Goal: Task Accomplishment & Management: Manage account settings

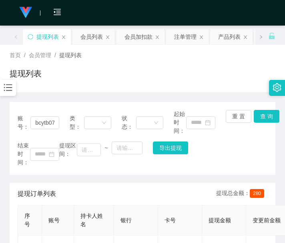
scroll to position [67, 0]
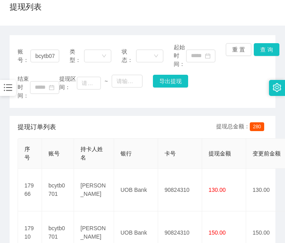
drag, startPoint x: 12, startPoint y: 219, endPoint x: 35, endPoint y: 139, distance: 83.0
click at [12, 219] on div "提现订单列表 提现总金额： 280 序号 账号 持卡人姓名 银行 卡号 提现金额 变更前金额 类型 收款二维码 系统备注 状态 备注信息 创建时间 是否锁单 …" at bounding box center [143, 198] width 266 height 164
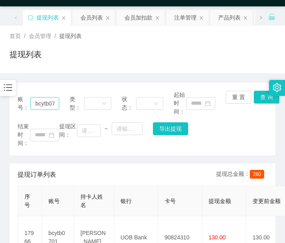
scroll to position [0, 0]
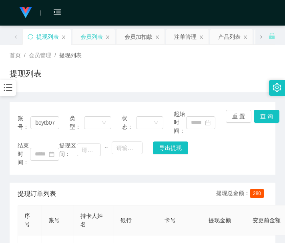
click at [94, 36] on div "会员列表" at bounding box center [91, 36] width 22 height 15
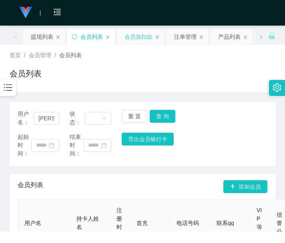
click at [130, 36] on div "会员加扣款" at bounding box center [138, 36] width 28 height 15
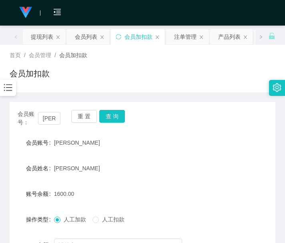
click at [50, 102] on div "会员账号： [PERSON_NAME] 重 置 查 询 会员账号 Jessi 会员姓名 [PERSON_NAME] 账号余额 1600.00 操作类型 人工加…" at bounding box center [143, 194] width 266 height 204
click at [48, 118] on input "[PERSON_NAME]" at bounding box center [49, 118] width 23 height 13
paste input "81834794"
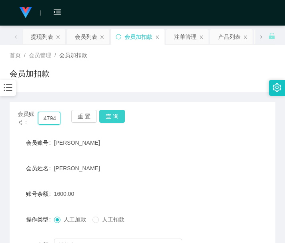
type input "81834794"
click at [116, 118] on button "查 询" at bounding box center [112, 116] width 26 height 13
click at [116, 118] on button "查 询" at bounding box center [116, 116] width 34 height 13
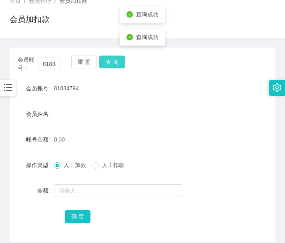
scroll to position [90, 0]
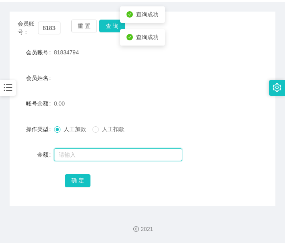
click at [96, 157] on input "text" at bounding box center [118, 154] width 128 height 13
type input "100"
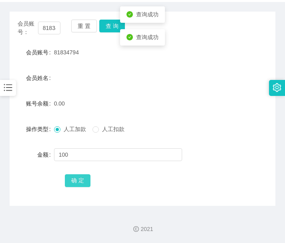
click at [76, 184] on button "确 定" at bounding box center [78, 181] width 26 height 13
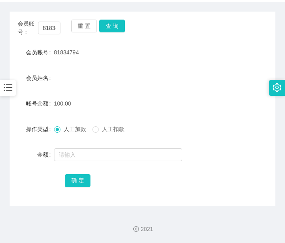
click at [24, 174] on div "确 定" at bounding box center [143, 181] width 266 height 16
click at [50, 23] on input "81834794" at bounding box center [49, 28] width 23 height 13
paste input "1234abcd"
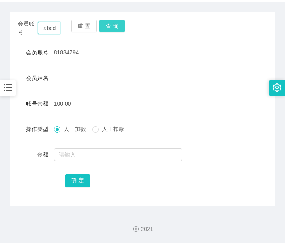
type input "1234abcd"
click at [112, 24] on button "查 询" at bounding box center [112, 26] width 26 height 13
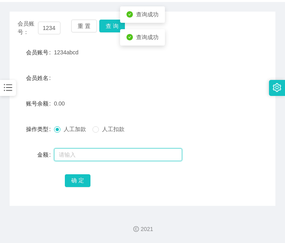
click at [69, 154] on input "text" at bounding box center [118, 154] width 128 height 13
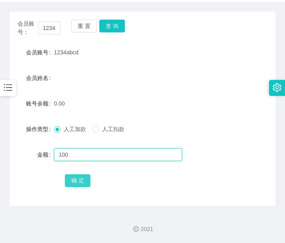
type input "100"
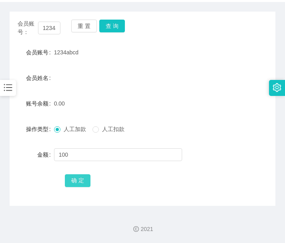
drag, startPoint x: 87, startPoint y: 177, endPoint x: 87, endPoint y: 168, distance: 8.4
click at [87, 177] on button "确 定" at bounding box center [78, 181] width 26 height 13
click at [45, 30] on input "1234abcd" at bounding box center [49, 28] width 23 height 13
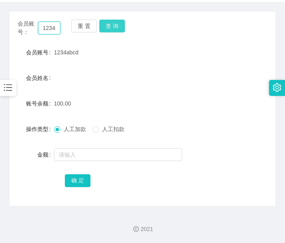
paste input "Ssy6137"
type input "Ssy6137"
click at [115, 27] on button "查 询" at bounding box center [112, 26] width 26 height 13
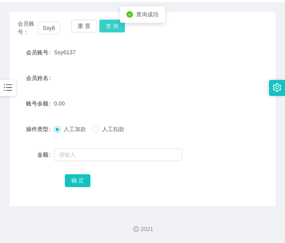
click at [115, 27] on button "查 询" at bounding box center [112, 26] width 26 height 13
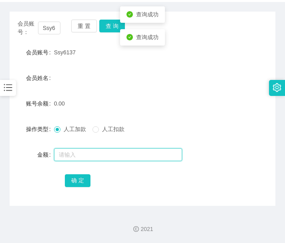
click at [86, 153] on input "text" at bounding box center [118, 154] width 128 height 13
type input "100"
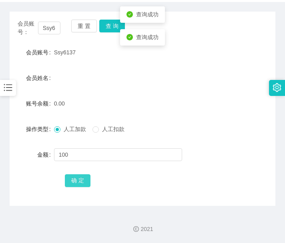
click at [82, 185] on button "确 定" at bounding box center [78, 181] width 26 height 13
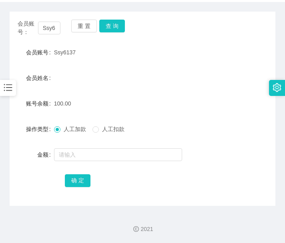
drag, startPoint x: 120, startPoint y: 182, endPoint x: 117, endPoint y: 177, distance: 5.9
click at [120, 182] on div "确 定" at bounding box center [142, 181] width 155 height 16
click at [53, 29] on input "Ssy6137" at bounding box center [49, 28] width 23 height 13
paste input "Wyc123456789"
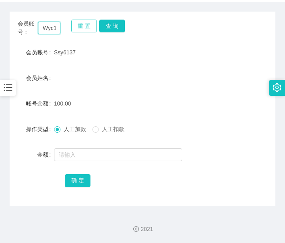
scroll to position [0, 25]
type input "Wyc123456789"
click at [113, 28] on button "查 询" at bounding box center [112, 26] width 26 height 13
click at [113, 28] on div "会员账号： Wyc123456789 重 置 查 询" at bounding box center [143, 28] width 266 height 17
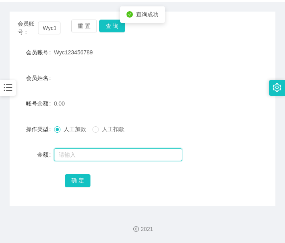
click at [81, 155] on input "text" at bounding box center [118, 154] width 128 height 13
type input "100"
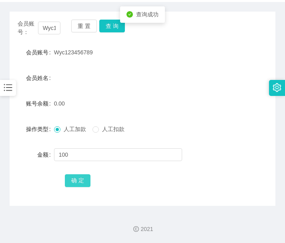
click at [82, 180] on button "确 定" at bounding box center [78, 181] width 26 height 13
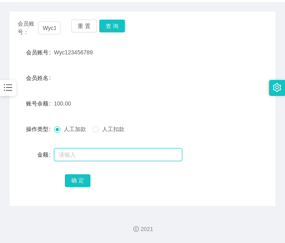
click at [126, 160] on input "text" at bounding box center [118, 154] width 128 height 13
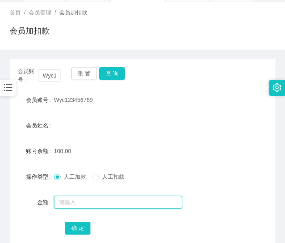
scroll to position [24, 0]
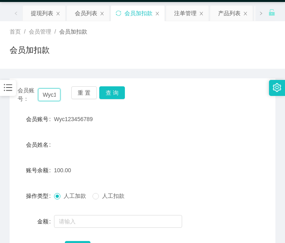
click at [51, 93] on input "Wyc123456789" at bounding box center [49, 94] width 23 height 13
paste input "81834794"
click at [115, 96] on button "查 询" at bounding box center [112, 92] width 26 height 13
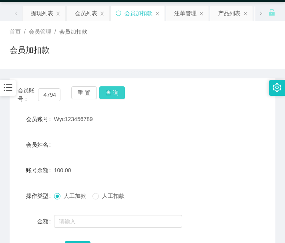
scroll to position [0, 0]
click at [115, 96] on button "查 询" at bounding box center [116, 92] width 34 height 13
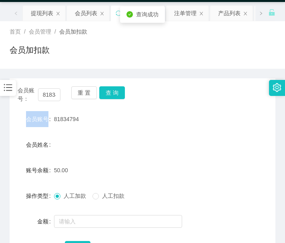
drag, startPoint x: 115, startPoint y: 96, endPoint x: 163, endPoint y: 105, distance: 48.5
click at [115, 96] on div "会员账号： 81834794 重 置 查 询" at bounding box center [143, 94] width 266 height 17
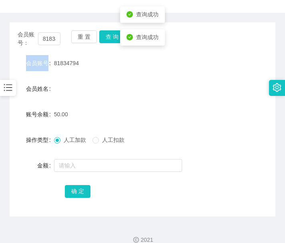
scroll to position [90, 0]
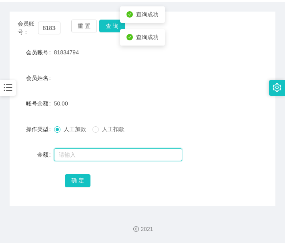
click at [118, 155] on input "text" at bounding box center [118, 154] width 128 height 13
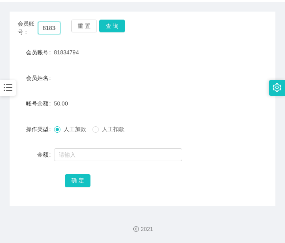
click at [56, 29] on input "81834794" at bounding box center [49, 28] width 23 height 13
paste input "1234abcd"
type input "1234abcd"
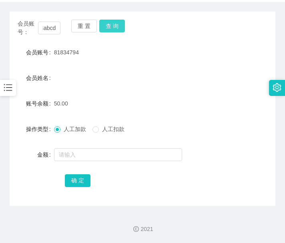
click at [114, 22] on button "查 询" at bounding box center [112, 26] width 26 height 13
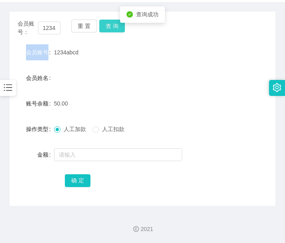
click at [114, 22] on div "会员账号： 1234abcd 重 置 查 询" at bounding box center [143, 28] width 266 height 17
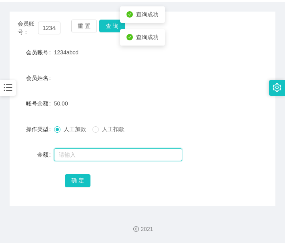
click at [86, 151] on input "text" at bounding box center [118, 154] width 128 height 13
type input "100"
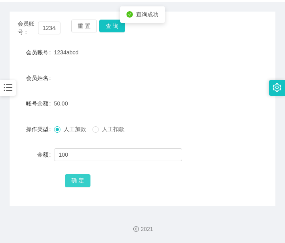
click at [85, 180] on button "确 定" at bounding box center [78, 181] width 26 height 13
click at [48, 32] on input "1234abcd" at bounding box center [49, 28] width 23 height 13
click at [49, 32] on input "1234abcd" at bounding box center [49, 28] width 23 height 13
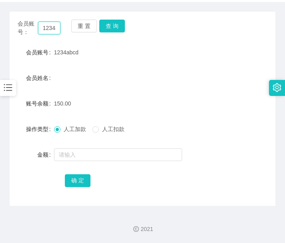
paste input "81834794"
type input "81834794"
click at [116, 27] on button "查 询" at bounding box center [112, 26] width 26 height 13
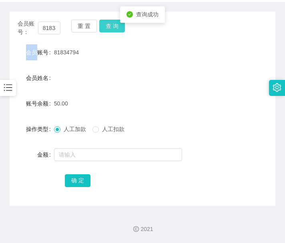
click at [116, 27] on div "会员账号： 81834794 重 置 查 询" at bounding box center [143, 28] width 266 height 17
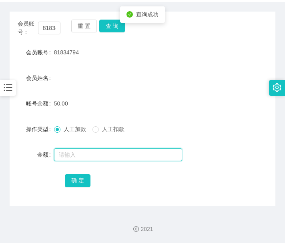
click at [115, 153] on input "text" at bounding box center [118, 154] width 128 height 13
type input "100"
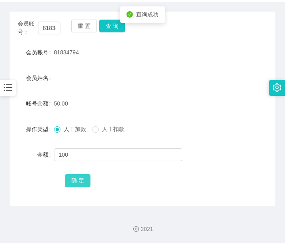
click at [76, 185] on button "确 定" at bounding box center [78, 181] width 26 height 13
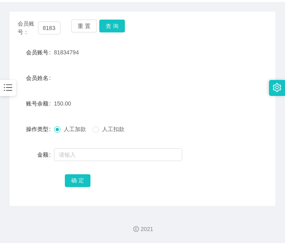
drag, startPoint x: 24, startPoint y: 183, endPoint x: 50, endPoint y: 136, distance: 53.7
click at [25, 182] on div "确 定" at bounding box center [143, 181] width 266 height 16
click at [46, 34] on input "81834794" at bounding box center [49, 28] width 23 height 13
paste input "C520520"
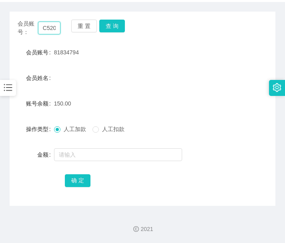
scroll to position [0, 9]
type input "C520520"
click at [108, 24] on button "查 询" at bounding box center [112, 26] width 26 height 13
click at [108, 24] on div "重 置 查 询" at bounding box center [92, 28] width 43 height 17
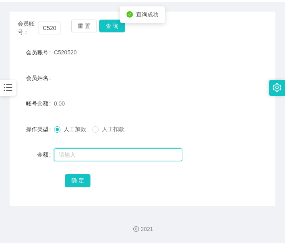
click at [93, 150] on input "text" at bounding box center [118, 154] width 128 height 13
type input "100"
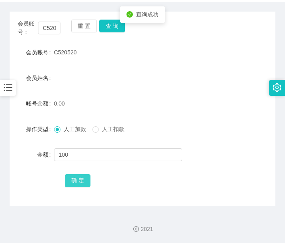
click at [80, 179] on button "确 定" at bounding box center [78, 181] width 26 height 13
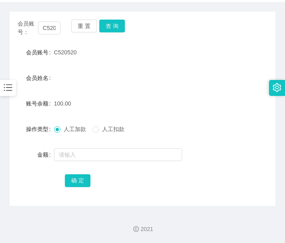
click at [126, 189] on div "会员账号： C520520 重 置 查 询 会员账号 C520520 会员姓名 账号余额 100.00 操作类型 人工加款 人工扣款 金额 确 定" at bounding box center [143, 109] width 266 height 195
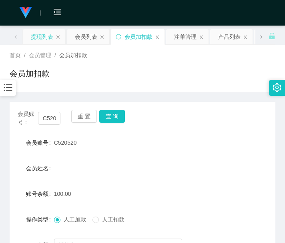
click at [44, 35] on div "提现列表" at bounding box center [42, 36] width 22 height 15
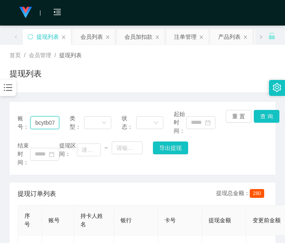
click at [48, 121] on input "bcytb0701" at bounding box center [44, 122] width 29 height 13
paste input "1234abcd"
click at [261, 118] on button "查 询" at bounding box center [267, 116] width 26 height 13
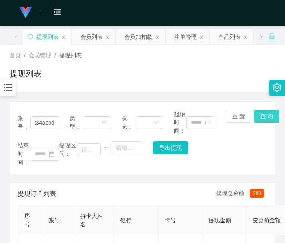
scroll to position [0, 0]
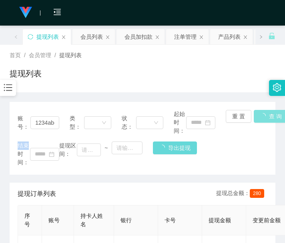
click at [261, 118] on div "重 置 查 询" at bounding box center [247, 122] width 42 height 25
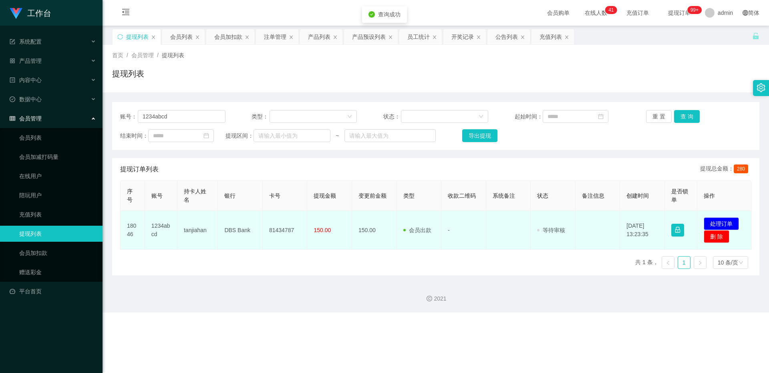
click at [285, 217] on td "81434787" at bounding box center [285, 230] width 45 height 39
click at [277, 224] on td "81434787" at bounding box center [285, 230] width 45 height 39
copy td "81434787"
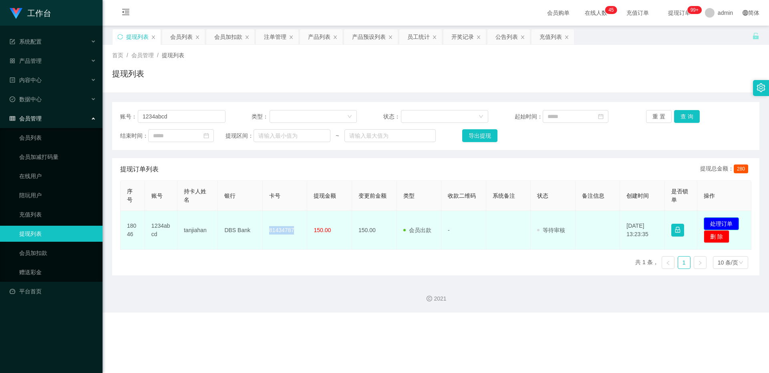
click at [285, 222] on button "处理订单" at bounding box center [720, 223] width 35 height 13
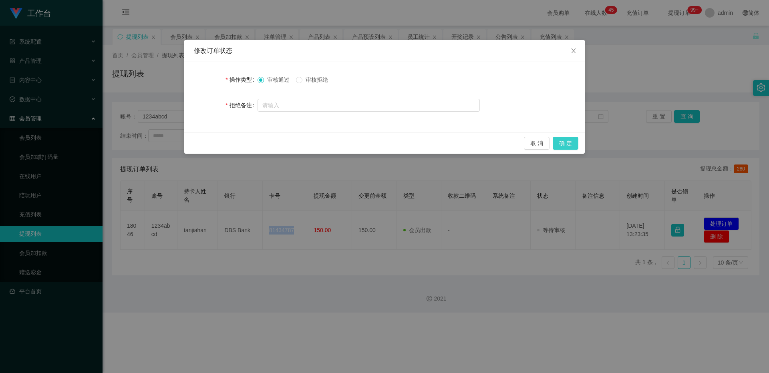
click at [285, 146] on button "确 定" at bounding box center [565, 143] width 26 height 13
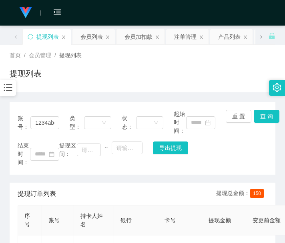
drag, startPoint x: 138, startPoint y: 187, endPoint x: 106, endPoint y: 165, distance: 39.2
click at [138, 187] on div "提现订单列表 提现总金额： 150" at bounding box center [143, 194] width 250 height 22
click at [41, 125] on input "1234abcd" at bounding box center [44, 122] width 29 height 13
paste input "81834794"
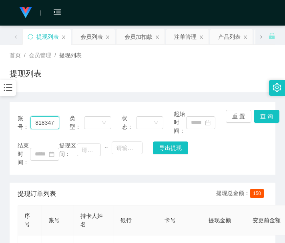
scroll to position [0, 6]
type input "81834794"
click at [263, 115] on button "查 询" at bounding box center [267, 116] width 26 height 13
click at [263, 115] on div "重 置 查 询" at bounding box center [247, 122] width 42 height 25
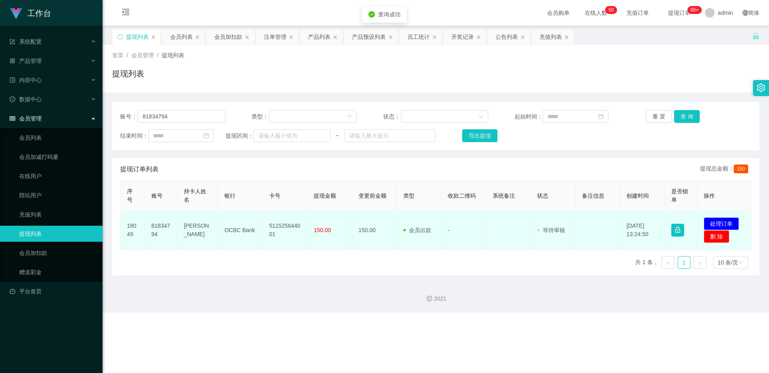
click at [285, 216] on td "511525644001" at bounding box center [285, 230] width 45 height 39
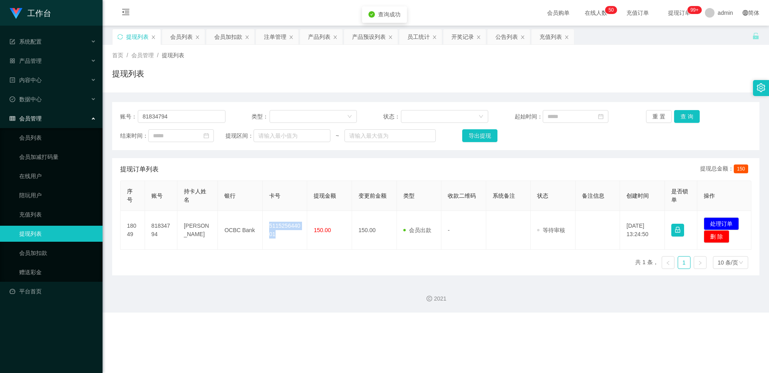
drag, startPoint x: 293, startPoint y: 216, endPoint x: 556, endPoint y: 203, distance: 263.7
click at [285, 215] on td "511525644001" at bounding box center [285, 230] width 45 height 39
copy td "511525644001"
click at [285, 223] on button "处理订单" at bounding box center [720, 223] width 35 height 13
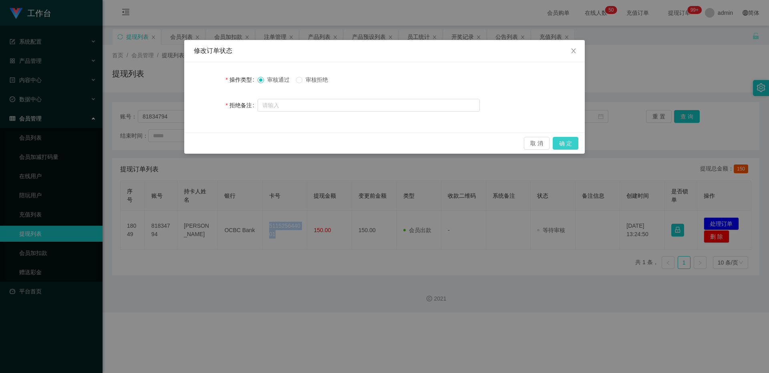
click at [285, 144] on button "确 定" at bounding box center [565, 143] width 26 height 13
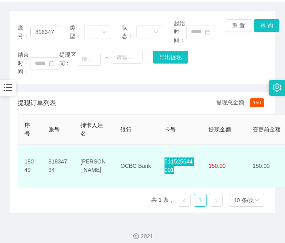
scroll to position [98, 0]
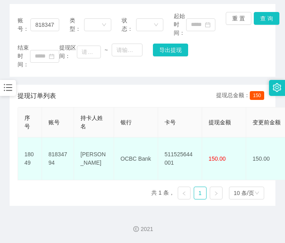
click at [128, 147] on td "OCBC Bank" at bounding box center [136, 159] width 44 height 43
copy td "OCBC Bank"
click at [101, 142] on td "[PERSON_NAME]" at bounding box center [94, 159] width 40 height 43
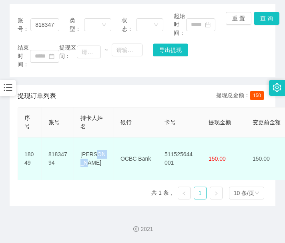
click at [101, 142] on td "[PERSON_NAME]" at bounding box center [94, 159] width 40 height 43
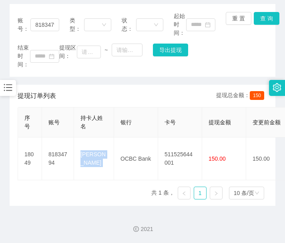
copy td "[PERSON_NAME]"
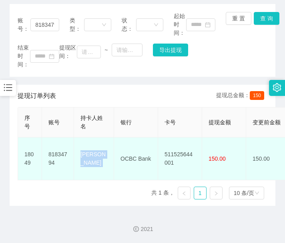
drag, startPoint x: 132, startPoint y: 172, endPoint x: 127, endPoint y: 175, distance: 6.3
click at [133, 172] on td "OCBC Bank" at bounding box center [136, 159] width 44 height 43
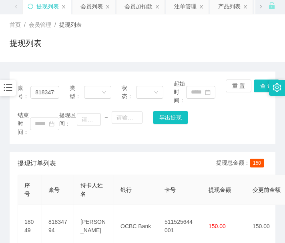
scroll to position [0, 0]
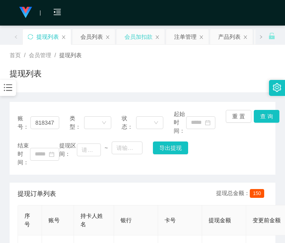
click at [136, 36] on div "会员加扣款" at bounding box center [138, 36] width 28 height 15
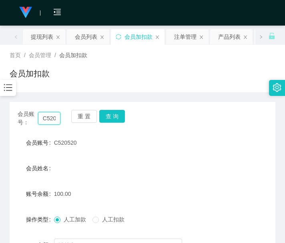
click at [51, 117] on input "C520520" at bounding box center [49, 118] width 23 height 13
paste input "Wyc123456789"
type input "Wyc123456789"
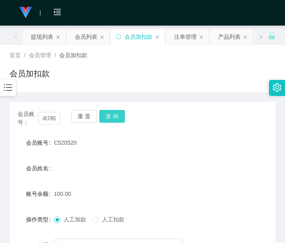
click at [114, 116] on button "查 询" at bounding box center [112, 116] width 26 height 13
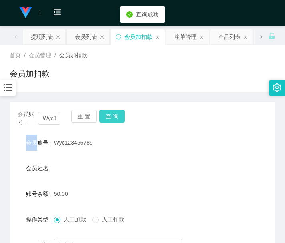
click at [114, 116] on div "会员账号： Wyc123456789 重 置 查 询" at bounding box center [143, 118] width 266 height 17
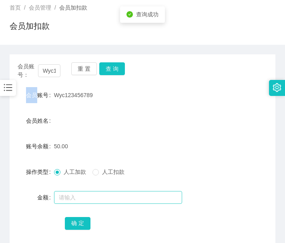
scroll to position [67, 0]
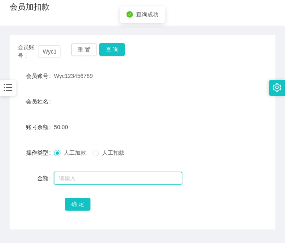
click at [121, 179] on input "text" at bounding box center [118, 178] width 128 height 13
type input "100"
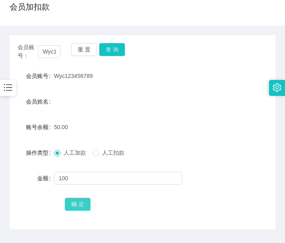
drag, startPoint x: 76, startPoint y: 200, endPoint x: 105, endPoint y: 199, distance: 28.9
click at [76, 200] on button "确 定" at bounding box center [78, 204] width 26 height 13
click at [49, 52] on input "Wyc123456789" at bounding box center [49, 51] width 23 height 13
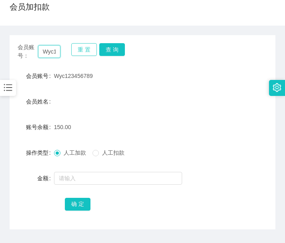
paste input "Ssy6137"
type input "Ssy6137"
click at [111, 46] on button "查 询" at bounding box center [112, 49] width 26 height 13
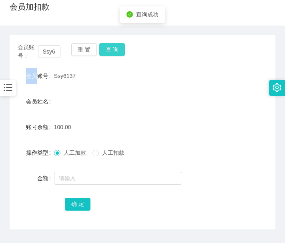
click at [111, 46] on div "重 置 查 询" at bounding box center [92, 51] width 43 height 17
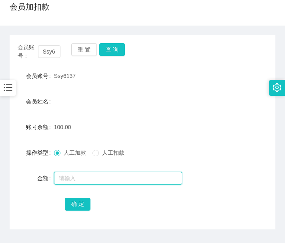
click at [73, 181] on input "text" at bounding box center [118, 178] width 128 height 13
type input "50"
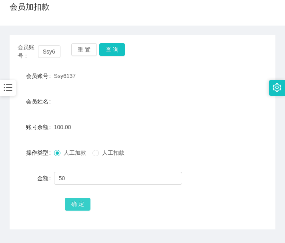
click at [78, 202] on button "确 定" at bounding box center [78, 204] width 26 height 13
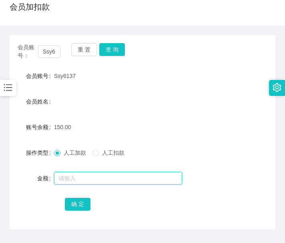
click at [150, 175] on input "text" at bounding box center [118, 178] width 128 height 13
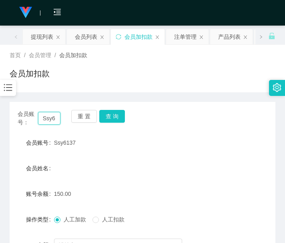
click at [52, 123] on input "Ssy6137" at bounding box center [49, 118] width 23 height 13
paste input "C520520"
type input "C520520"
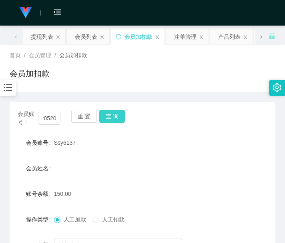
click at [116, 114] on button "查 询" at bounding box center [112, 116] width 26 height 13
click at [116, 114] on div "会员账号： C520520 重 置 查 询" at bounding box center [143, 118] width 266 height 17
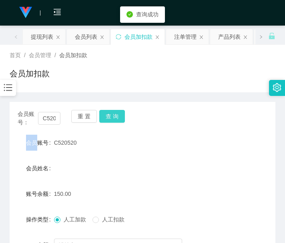
click at [116, 114] on button "查 询" at bounding box center [112, 116] width 26 height 13
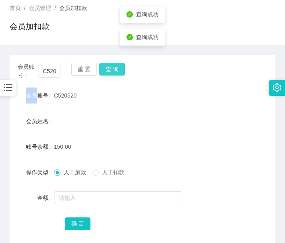
scroll to position [67, 0]
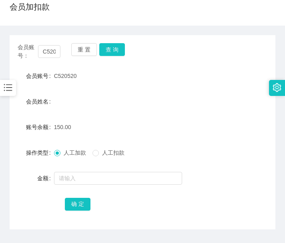
click at [151, 160] on div "人工加款 人工扣款" at bounding box center [131, 153] width 155 height 16
click at [50, 54] on input "C520520" at bounding box center [49, 51] width 23 height 13
paste input "Wyc123456789"
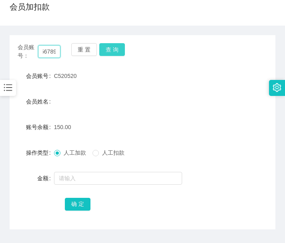
type input "Wyc123456789"
click at [117, 48] on button "查 询" at bounding box center [112, 49] width 26 height 13
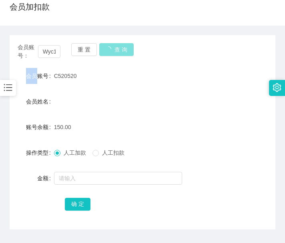
click at [117, 48] on div "会员账号： Wyc123456789 重 置 查 询" at bounding box center [143, 51] width 266 height 17
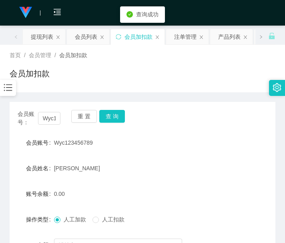
click at [128, 122] on div "会员账号： Wyc123456789 重 置 查 询" at bounding box center [143, 118] width 266 height 17
click at [42, 34] on div "提现列表" at bounding box center [42, 36] width 22 height 15
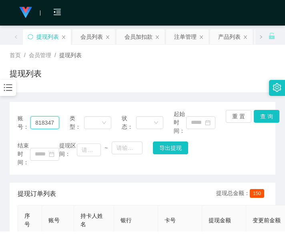
click at [48, 121] on input "81834794" at bounding box center [44, 122] width 29 height 13
paste input "Wyc123456789"
type input "Wyc123456789"
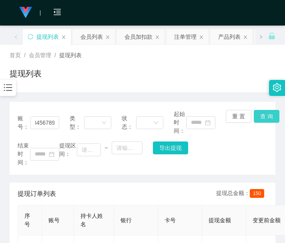
click at [262, 118] on button "查 询" at bounding box center [267, 116] width 26 height 13
drag, startPoint x: 262, startPoint y: 118, endPoint x: 218, endPoint y: 108, distance: 45.6
click at [262, 118] on div "重 置 查 询" at bounding box center [247, 122] width 42 height 25
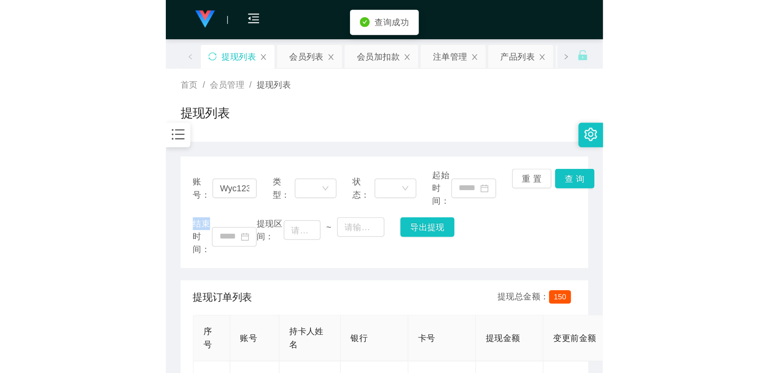
scroll to position [67, 0]
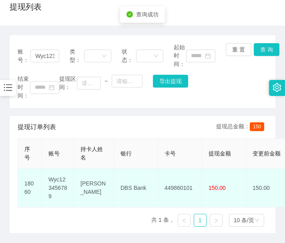
click at [179, 177] on td "449860101" at bounding box center [180, 188] width 44 height 39
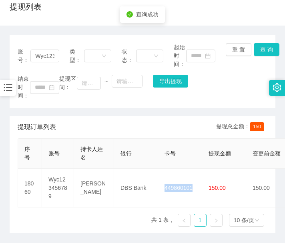
copy td "449860101"
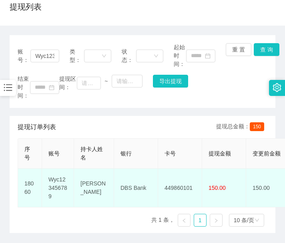
click at [128, 181] on td "DBS Bank" at bounding box center [136, 188] width 44 height 39
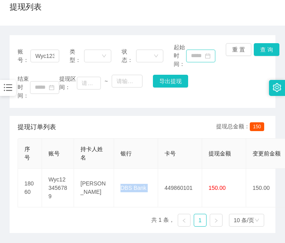
copy td "DBS Bank"
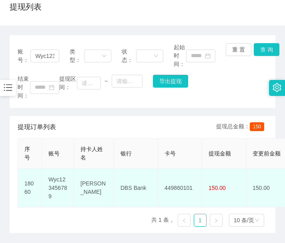
click at [87, 175] on td "[PERSON_NAME]" at bounding box center [94, 188] width 40 height 39
copy td "[PERSON_NAME]"
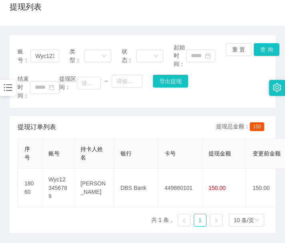
drag, startPoint x: 108, startPoint y: 216, endPoint x: 263, endPoint y: 37, distance: 236.4
click at [111, 215] on div "序号 账号 持卡人姓名 银行 卡号 提现金额 变更前金额 类型 收款二维码 系统备注 状态 备注信息 创建时间 是否锁单 操作 18060 Wyc123456…" at bounding box center [143, 185] width 250 height 95
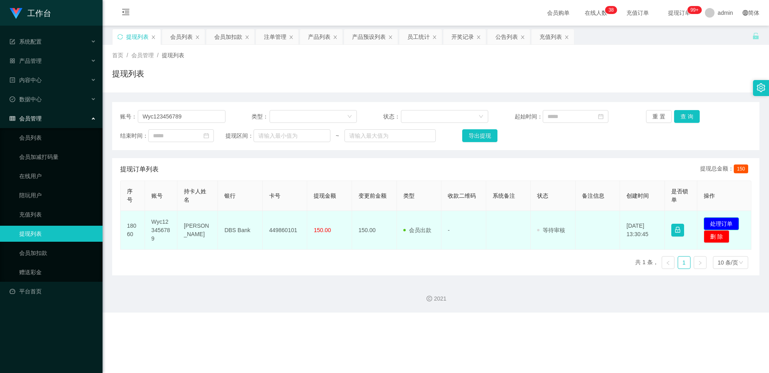
click at [285, 225] on button "处理订单" at bounding box center [720, 223] width 35 height 13
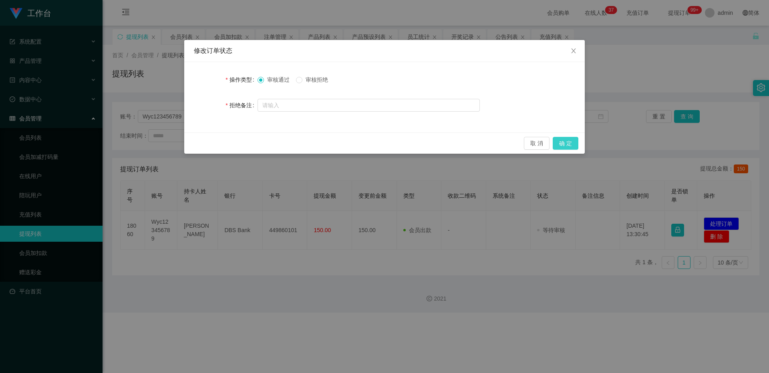
click at [285, 142] on button "确 定" at bounding box center [565, 143] width 26 height 13
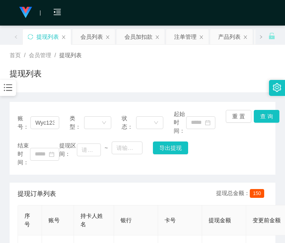
drag, startPoint x: 112, startPoint y: 88, endPoint x: 85, endPoint y: 74, distance: 30.1
click at [112, 88] on div "首页 / 会员管理 / 提现列表 / 提现列表" at bounding box center [142, 69] width 285 height 48
click at [90, 36] on div "会员列表" at bounding box center [91, 36] width 22 height 15
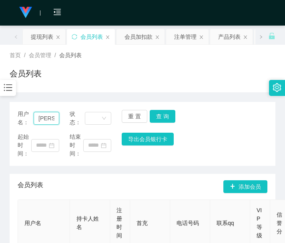
click at [47, 116] on input "[PERSON_NAME]" at bounding box center [47, 118] width 26 height 13
click at [134, 38] on div "会员加扣款" at bounding box center [138, 36] width 28 height 15
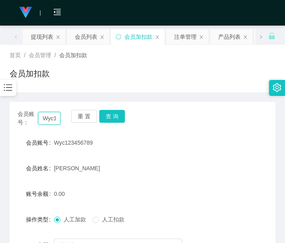
click at [49, 119] on input "Wyc123456789" at bounding box center [49, 118] width 23 height 13
paste input "C520520"
type input "C520520"
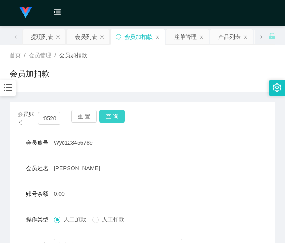
click at [118, 117] on button "查 询" at bounding box center [112, 116] width 26 height 13
click at [118, 117] on div "会员账号： C520520 重 置 查 询" at bounding box center [143, 118] width 266 height 17
drag, startPoint x: 120, startPoint y: 183, endPoint x: 102, endPoint y: 137, distance: 49.3
click at [120, 184] on form "会员账号 C520520 会员姓名 账号余额 150.00 操作类型 人工加款 人工扣款 金额 确 定" at bounding box center [143, 207] width 266 height 144
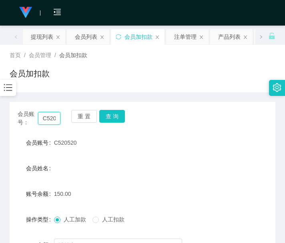
click at [54, 120] on input "C520520" at bounding box center [49, 118] width 23 height 13
drag, startPoint x: 54, startPoint y: 120, endPoint x: 60, endPoint y: 118, distance: 6.3
click at [54, 120] on input "C520520" at bounding box center [49, 118] width 23 height 13
click at [49, 40] on div "提现列表" at bounding box center [42, 36] width 22 height 15
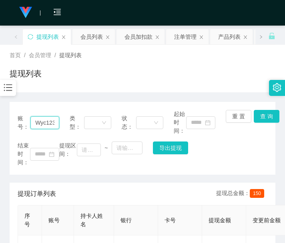
click at [49, 124] on input "Wyc123456789" at bounding box center [44, 122] width 29 height 13
paste input "Ssy6137"
click at [259, 116] on button "查 询" at bounding box center [267, 116] width 26 height 13
click at [259, 116] on div "重 置 查 询" at bounding box center [247, 122] width 42 height 25
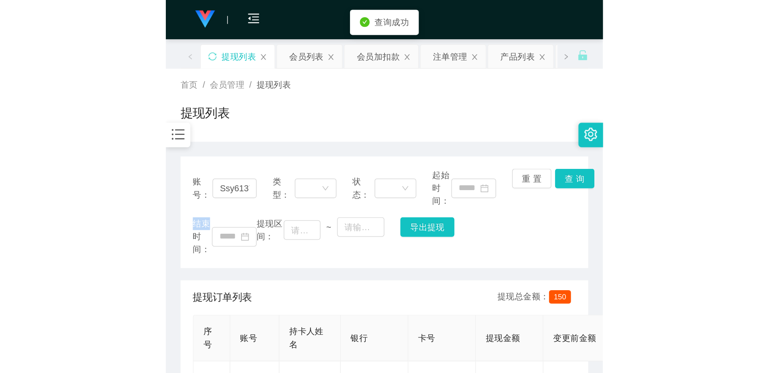
scroll to position [94, 0]
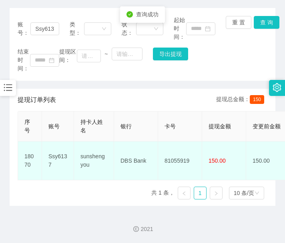
click at [179, 146] on td "81055919" at bounding box center [180, 161] width 44 height 39
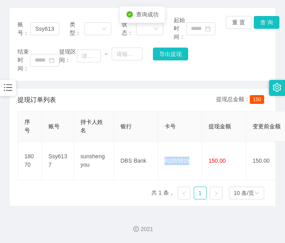
copy td "81055919"
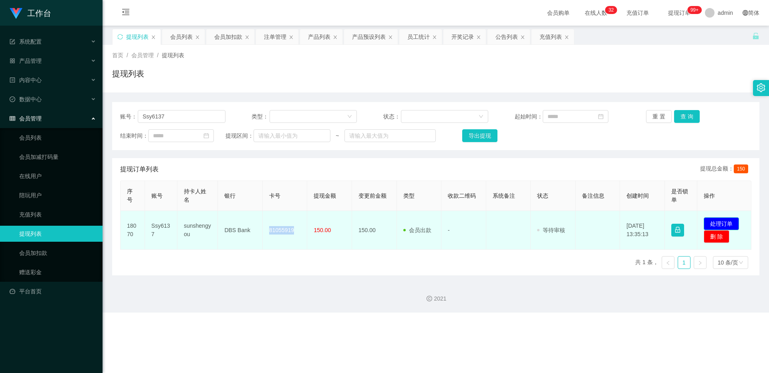
click at [285, 219] on button "处理订单" at bounding box center [720, 223] width 35 height 13
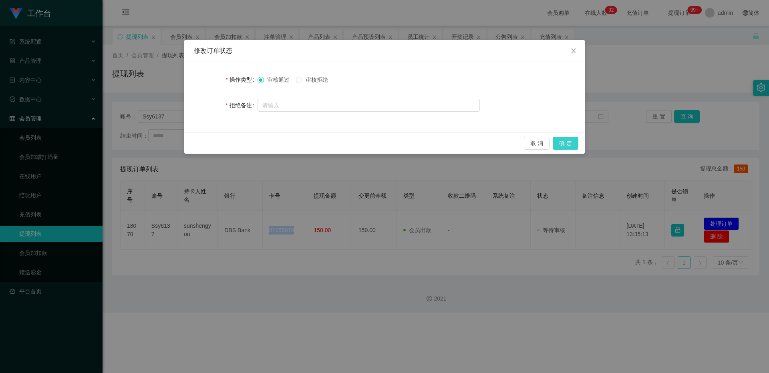
drag, startPoint x: 573, startPoint y: 147, endPoint x: 663, endPoint y: 47, distance: 134.9
click at [285, 146] on button "确 定" at bounding box center [565, 143] width 26 height 13
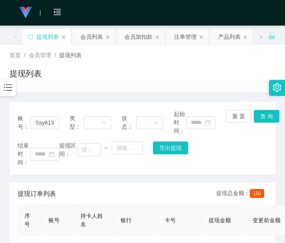
click at [70, 188] on div "提现订单列表 提现总金额： 150" at bounding box center [143, 194] width 250 height 22
click at [46, 123] on input "Ssy6137" at bounding box center [44, 122] width 29 height 13
paste input "C520520"
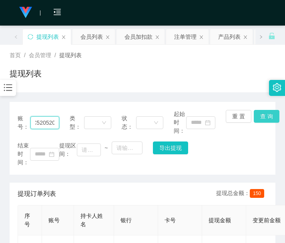
type input "C520520"
click at [254, 121] on button "查 询" at bounding box center [267, 116] width 26 height 13
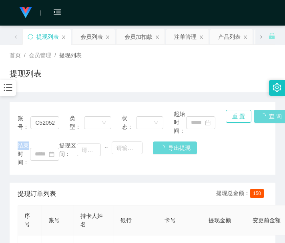
drag, startPoint x: 254, startPoint y: 121, endPoint x: 247, endPoint y: 112, distance: 11.7
click at [254, 121] on div "重 置 查 询" at bounding box center [247, 122] width 42 height 25
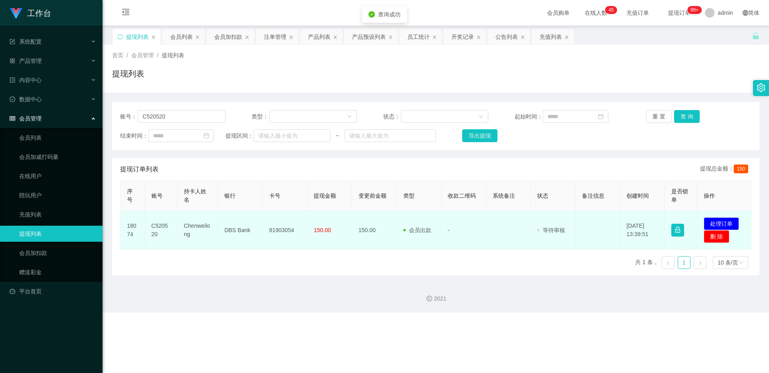
click at [273, 223] on td "81903054" at bounding box center [285, 230] width 45 height 39
click at [276, 223] on td "81903054" at bounding box center [285, 230] width 45 height 39
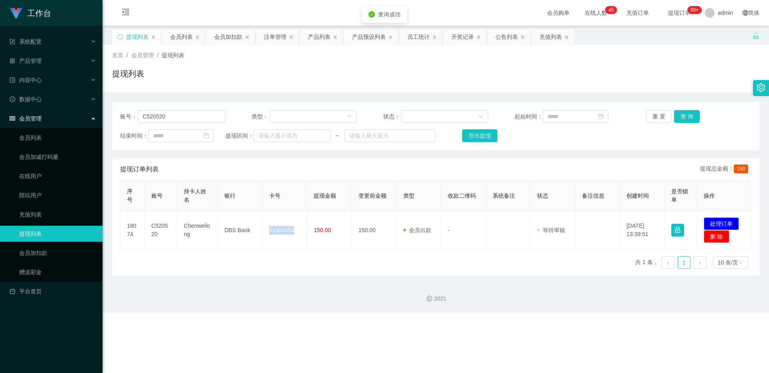
copy td "81903054"
drag, startPoint x: 727, startPoint y: 220, endPoint x: 718, endPoint y: 220, distance: 9.2
click at [285, 220] on button "处理订单" at bounding box center [720, 223] width 35 height 13
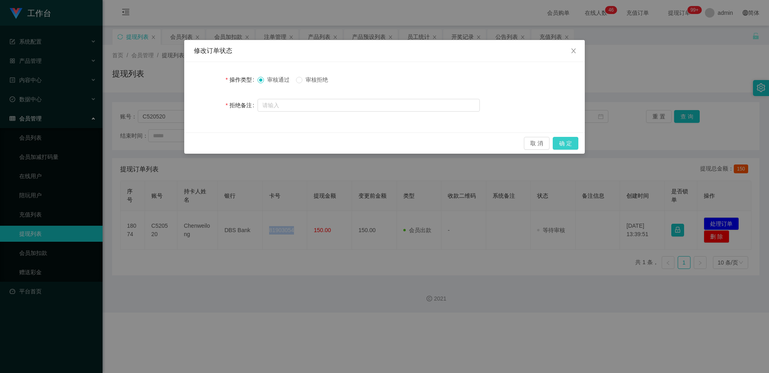
drag, startPoint x: 568, startPoint y: 145, endPoint x: 696, endPoint y: 9, distance: 186.9
click at [285, 145] on button "确 定" at bounding box center [565, 143] width 26 height 13
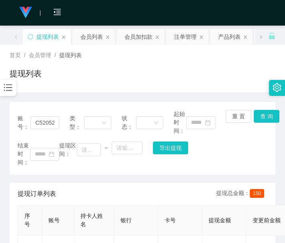
click at [105, 178] on div "账号： C520520 类型： 状态： 起始时间： 重 置 查 询 结束时间： 提现区间： ~ 导出提现 提现订单列表 提现总金额： 150 序号 账号 持卡…" at bounding box center [143, 203] width 266 height 202
click at [138, 39] on div "会员加扣款" at bounding box center [138, 36] width 28 height 15
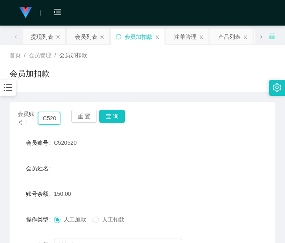
click at [52, 116] on input "C520520" at bounding box center [49, 118] width 23 height 13
paste input "AngTzeBeng"
type input "AngTzeBeng"
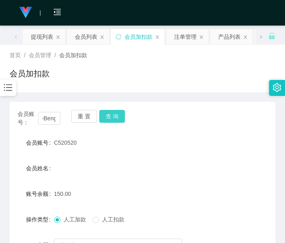
scroll to position [0, 0]
click at [107, 117] on button "查 询" at bounding box center [112, 116] width 26 height 13
click at [107, 117] on div "重 置 查 询" at bounding box center [92, 118] width 43 height 17
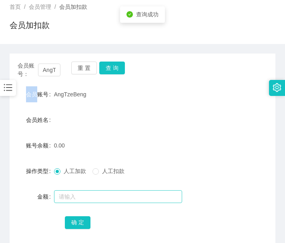
scroll to position [90, 0]
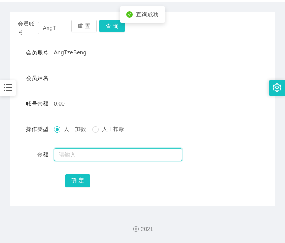
click at [105, 156] on input "text" at bounding box center [118, 154] width 128 height 13
type input "100"
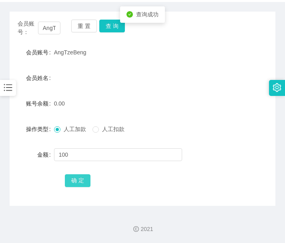
click at [75, 183] on button "确 定" at bounding box center [78, 181] width 26 height 13
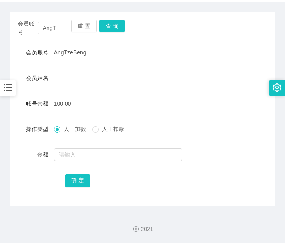
drag, startPoint x: 121, startPoint y: 175, endPoint x: 118, endPoint y: 173, distance: 4.3
click at [120, 175] on div "确 定" at bounding box center [142, 181] width 155 height 16
click at [52, 27] on input "AngTzeBeng" at bounding box center [49, 28] width 23 height 13
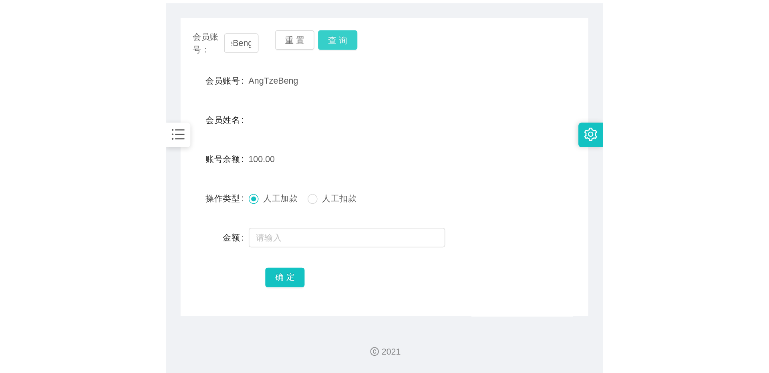
scroll to position [0, 0]
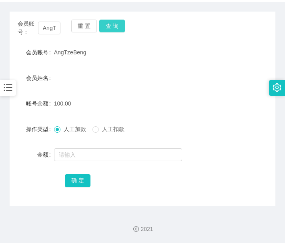
click at [116, 28] on button "查 询" at bounding box center [112, 26] width 26 height 13
click at [116, 28] on div "会员账号： AngTzeBeng 重 置 查 询" at bounding box center [143, 28] width 266 height 17
click at [116, 28] on button "查 询" at bounding box center [112, 26] width 26 height 13
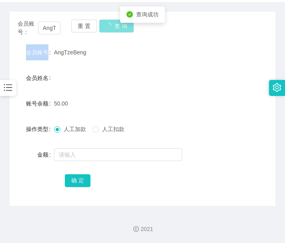
click at [116, 28] on div "会员账号： AngTzeBeng 重 置 查 询" at bounding box center [143, 28] width 266 height 17
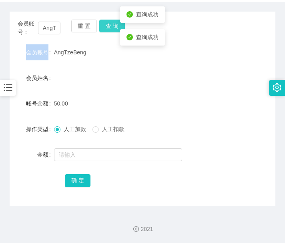
click at [116, 28] on button "查 询" at bounding box center [112, 26] width 26 height 13
click at [115, 29] on div "会员账号： AngTzeBeng 重 置 查 询" at bounding box center [143, 28] width 266 height 17
click at [115, 29] on button "查 询" at bounding box center [112, 26] width 26 height 13
drag, startPoint x: 115, startPoint y: 29, endPoint x: 172, endPoint y: 66, distance: 67.9
click at [115, 30] on div "会员账号： AngTzeBeng 重 置 查 询" at bounding box center [143, 28] width 266 height 17
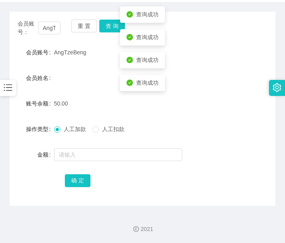
click at [245, 96] on div "账号余额 50.00" at bounding box center [143, 104] width 266 height 16
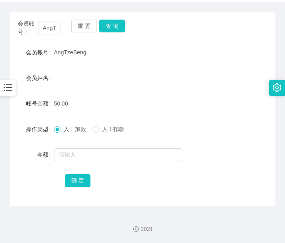
drag, startPoint x: 155, startPoint y: 174, endPoint x: 135, endPoint y: 108, distance: 68.5
click at [155, 174] on div "确 定" at bounding box center [142, 181] width 155 height 16
click at [113, 26] on button "查 询" at bounding box center [112, 26] width 26 height 13
click at [113, 26] on button "查 询" at bounding box center [116, 26] width 34 height 13
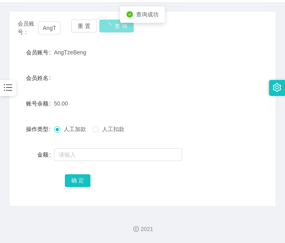
click at [113, 26] on button "查 询" at bounding box center [116, 26] width 34 height 13
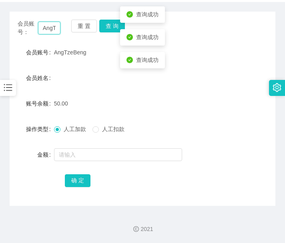
click at [47, 28] on input "AngTzeBeng" at bounding box center [49, 28] width 23 height 13
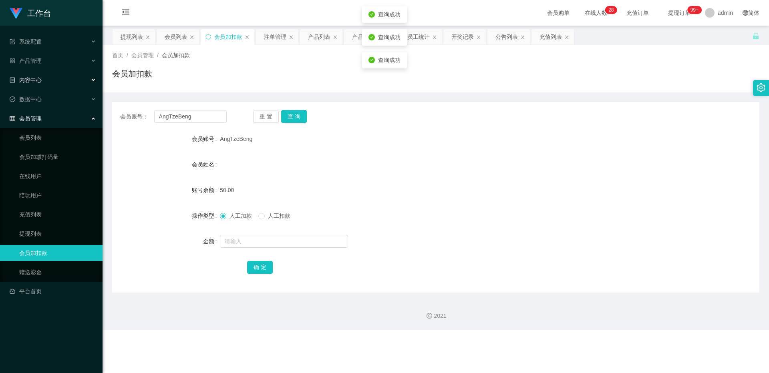
click at [41, 77] on span "内容中心" at bounding box center [26, 80] width 32 height 6
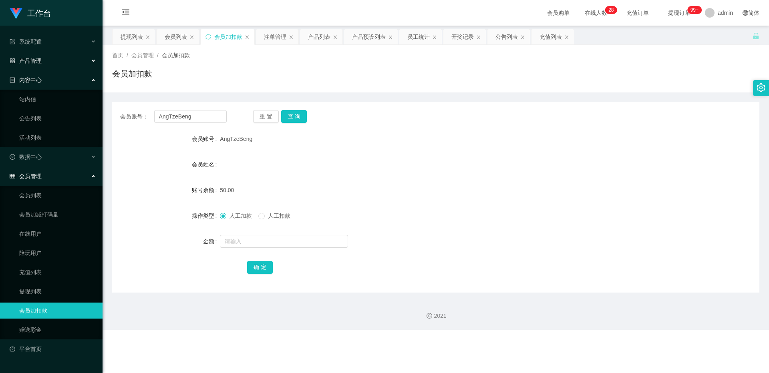
click at [40, 64] on div "产品管理" at bounding box center [51, 61] width 102 height 16
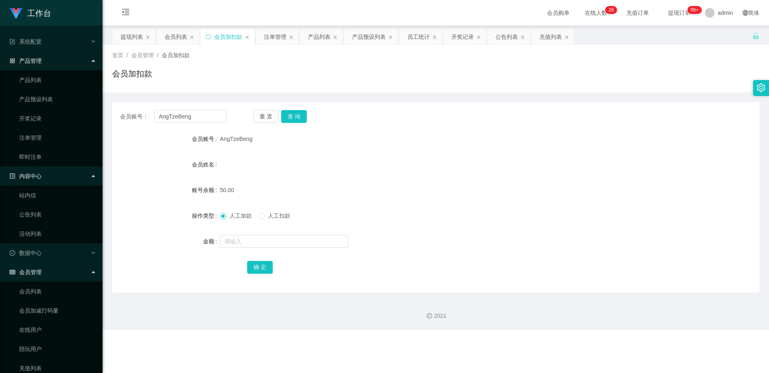
click at [42, 128] on ul "产品列表 产品预设列表 开奖记录 注单管理 即时注单" at bounding box center [51, 118] width 102 height 96
click at [41, 139] on link "注单管理" at bounding box center [57, 138] width 77 height 16
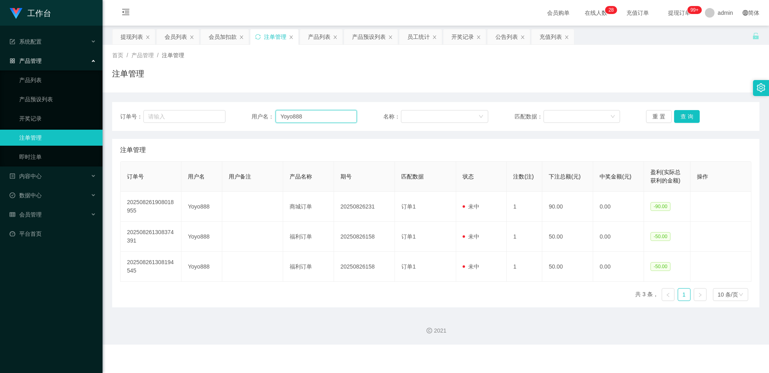
click at [285, 119] on input "Yoyo888" at bounding box center [315, 116] width 81 height 13
paste input "AngTzeBeng"
type input "AngTzeBeng"
click at [285, 113] on button "查 询" at bounding box center [687, 116] width 26 height 13
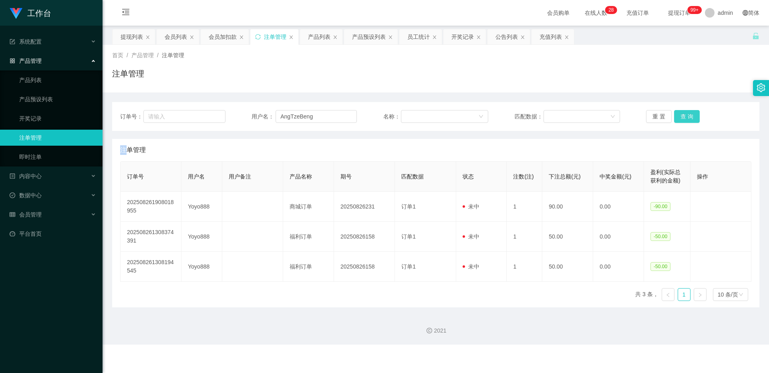
click at [285, 113] on div "重 置 查 询" at bounding box center [698, 116] width 105 height 13
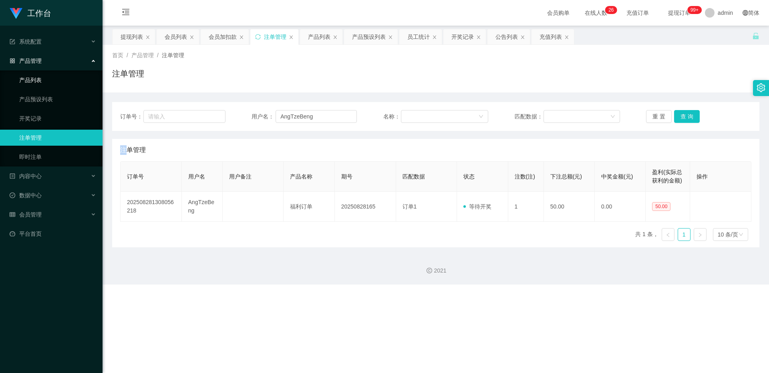
click at [32, 87] on link "产品列表" at bounding box center [57, 80] width 77 height 16
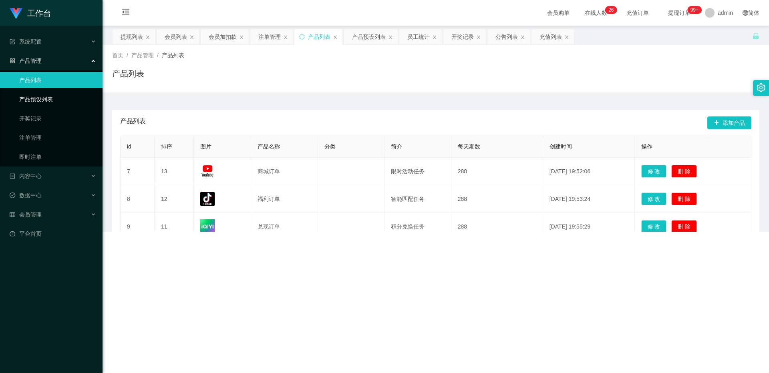
click at [31, 106] on link "产品预设列表" at bounding box center [57, 99] width 77 height 16
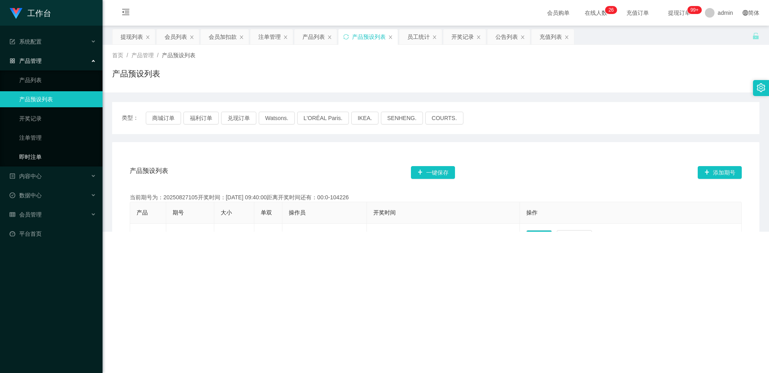
click at [27, 150] on link "即时注单" at bounding box center [57, 157] width 77 height 16
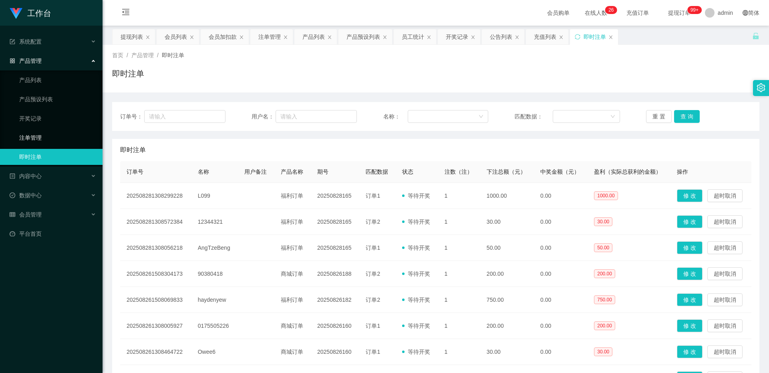
click at [36, 131] on link "注单管理" at bounding box center [57, 138] width 77 height 16
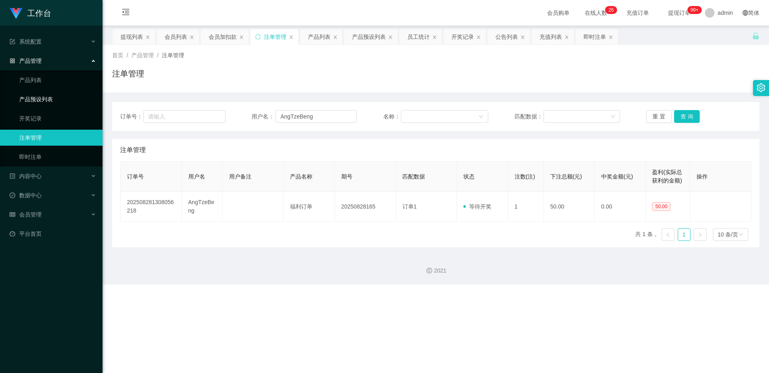
click at [46, 106] on link "产品预设列表" at bounding box center [57, 99] width 77 height 16
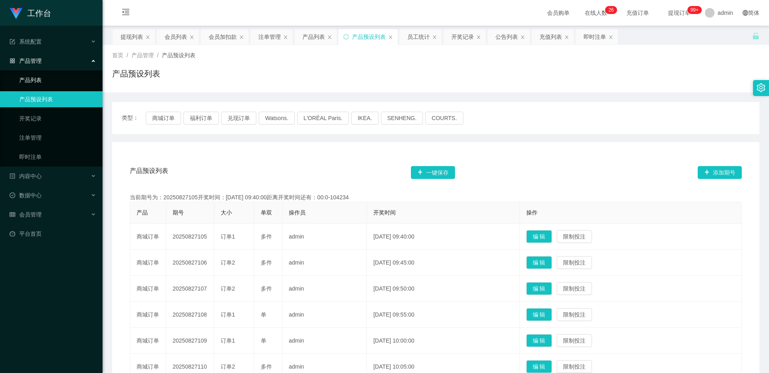
click at [48, 88] on link "产品列表" at bounding box center [57, 80] width 77 height 16
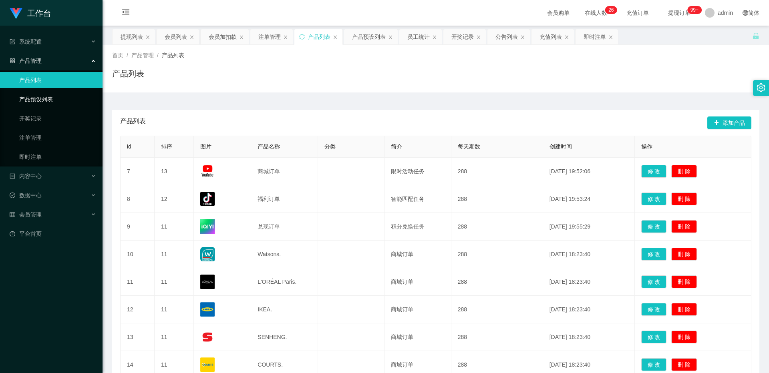
click at [44, 106] on link "产品预设列表" at bounding box center [57, 99] width 77 height 16
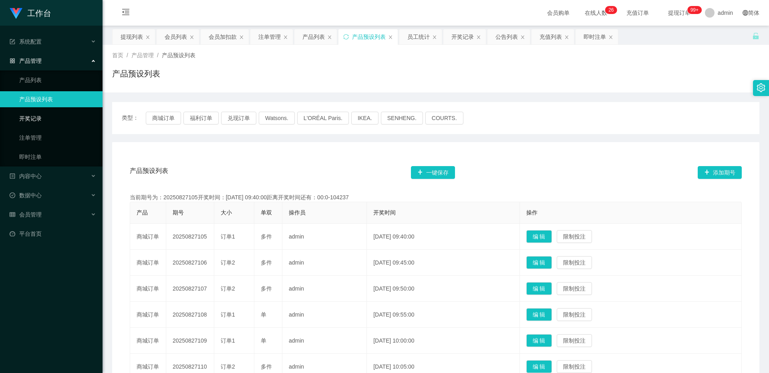
click at [44, 118] on link "开奖记录" at bounding box center [57, 118] width 77 height 16
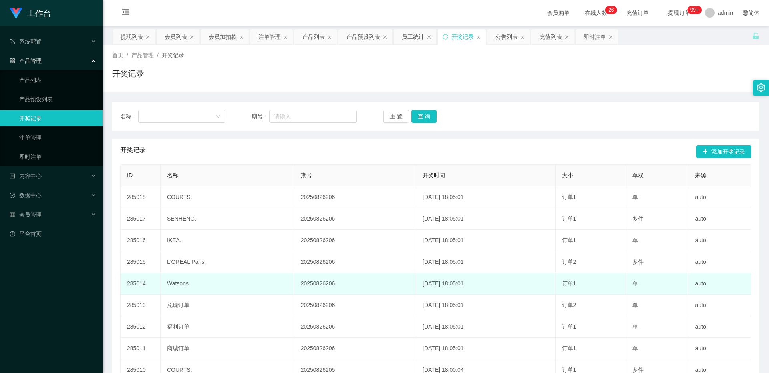
scroll to position [67, 0]
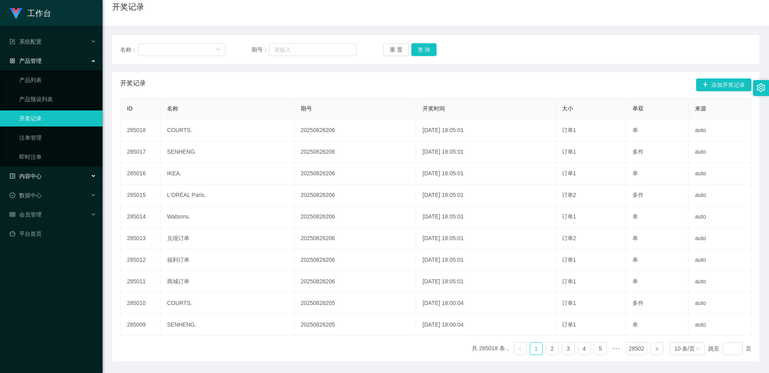
click at [50, 174] on div "内容中心" at bounding box center [51, 176] width 102 height 16
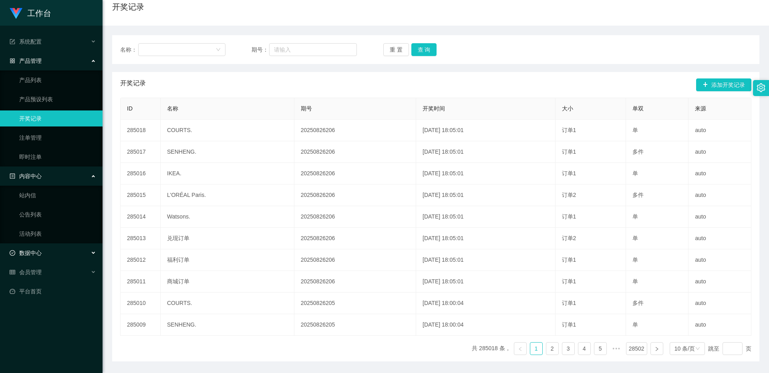
click at [40, 243] on span "数据中心" at bounding box center [26, 253] width 32 height 6
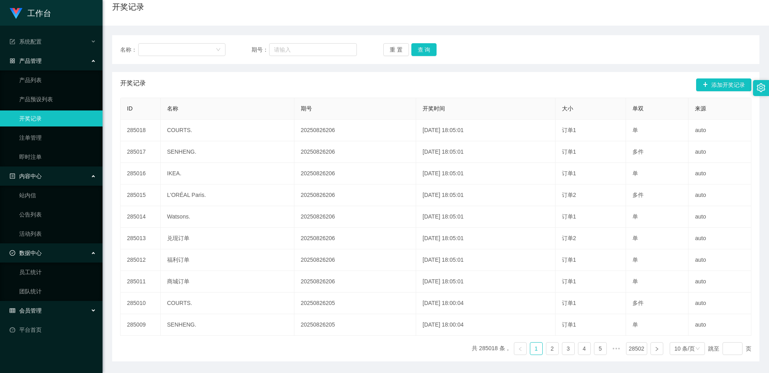
click at [40, 243] on span "会员管理" at bounding box center [26, 310] width 32 height 6
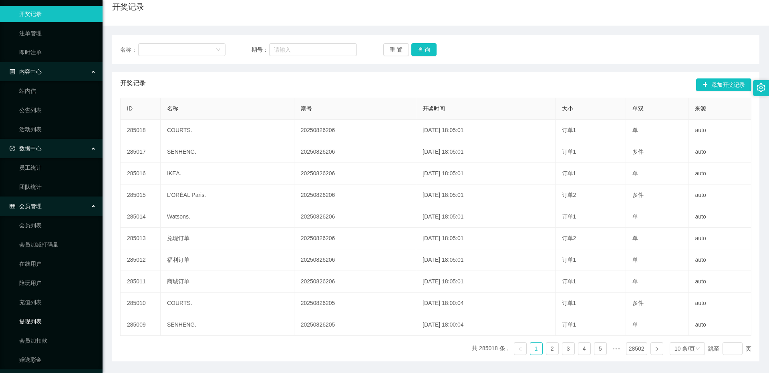
scroll to position [126, 0]
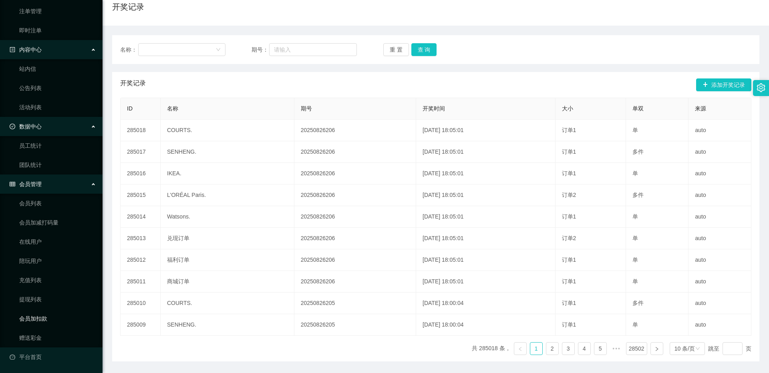
click at [50, 243] on link "会员加扣款" at bounding box center [57, 319] width 77 height 16
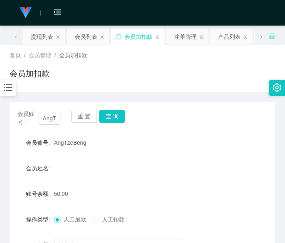
click at [79, 185] on form "会员账号 AngTzeBeng 会员姓名 账号余额 50.00 操作类型 人工加款 人工扣款 金额 确 定" at bounding box center [143, 207] width 266 height 144
click at [113, 112] on button "查 询" at bounding box center [112, 116] width 26 height 13
drag, startPoint x: 190, startPoint y: 175, endPoint x: 226, endPoint y: 148, distance: 45.0
click at [190, 175] on div "会员姓名" at bounding box center [143, 169] width 266 height 16
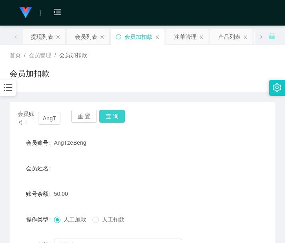
click at [112, 114] on button "查 询" at bounding box center [112, 116] width 26 height 13
click at [112, 114] on div "重 置 查 询" at bounding box center [92, 118] width 43 height 17
click at [112, 114] on button "查 询" at bounding box center [112, 116] width 26 height 13
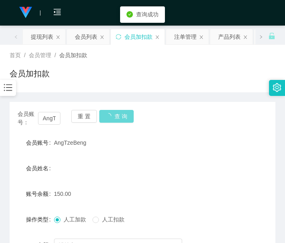
click at [112, 116] on div "重 置 查 询" at bounding box center [92, 118] width 43 height 17
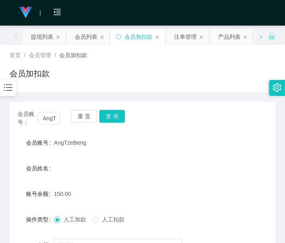
click at [150, 201] on div "150.00" at bounding box center [131, 194] width 155 height 16
click at [34, 40] on div "提现列表" at bounding box center [42, 36] width 22 height 15
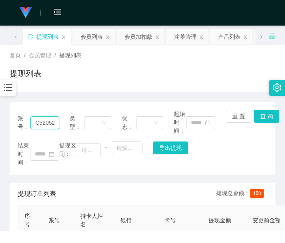
click at [53, 124] on input "C520520" at bounding box center [44, 122] width 29 height 13
paste input "AngTzeBeng"
type input "AngTzeBeng"
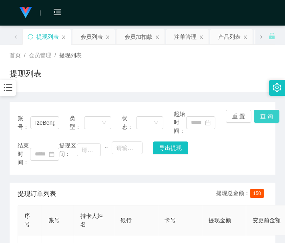
click at [262, 119] on button "查 询" at bounding box center [267, 116] width 26 height 13
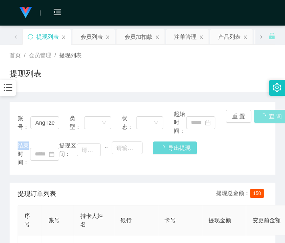
click at [262, 119] on div "重 置 查 询" at bounding box center [247, 122] width 42 height 25
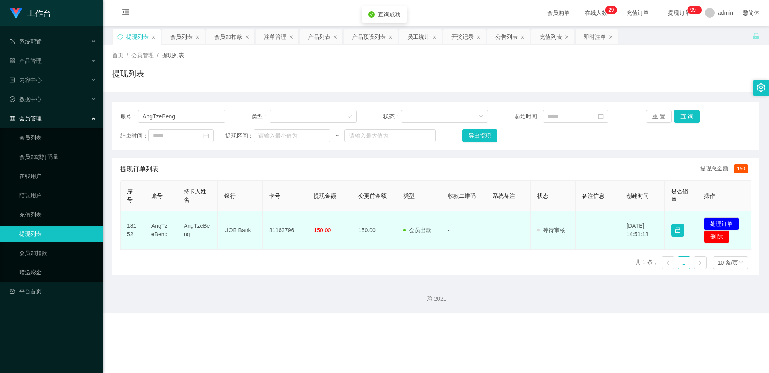
click at [285, 219] on td "81163796" at bounding box center [285, 230] width 45 height 39
copy td "81163796"
click at [285, 219] on td "81163796" at bounding box center [285, 230] width 45 height 39
click at [285, 220] on button "处理订单" at bounding box center [720, 223] width 35 height 13
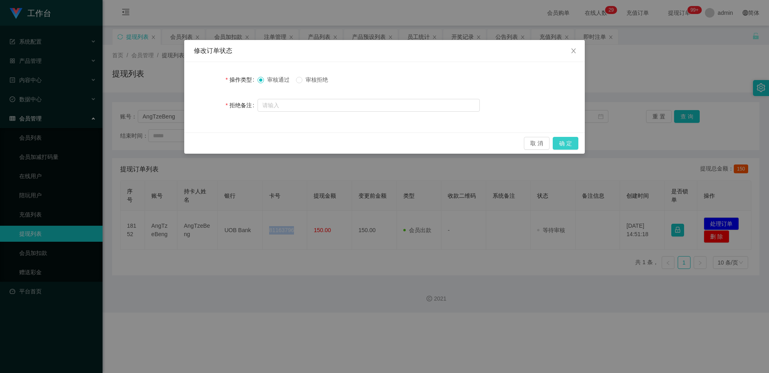
click at [285, 145] on button "确 定" at bounding box center [565, 143] width 26 height 13
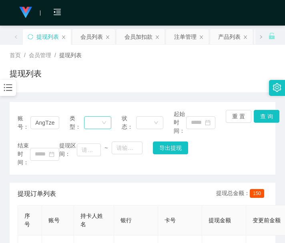
drag, startPoint x: 68, startPoint y: 203, endPoint x: 86, endPoint y: 129, distance: 75.8
click at [68, 203] on div "提现订单列表 提现总金额： 150" at bounding box center [143, 194] width 250 height 22
click at [45, 123] on input "AngTzeBeng" at bounding box center [44, 122] width 29 height 13
click at [130, 38] on div "会员加扣款" at bounding box center [138, 36] width 28 height 15
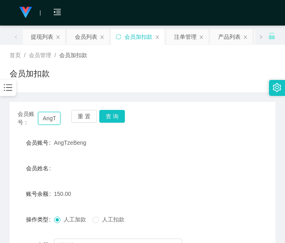
click at [49, 114] on input "AngTzeBeng" at bounding box center [49, 118] width 23 height 13
paste input "Ssy6137"
type input "Ssy6137"
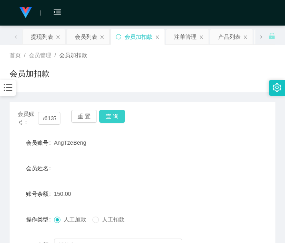
click at [118, 113] on button "查 询" at bounding box center [112, 116] width 26 height 13
click at [118, 113] on div "会员账号： Ssy6137 重 置 查 询" at bounding box center [143, 118] width 266 height 17
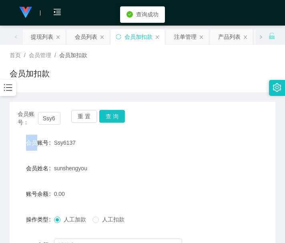
scroll to position [67, 0]
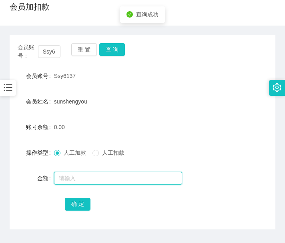
click at [70, 179] on input "text" at bounding box center [118, 178] width 128 height 13
type input "300"
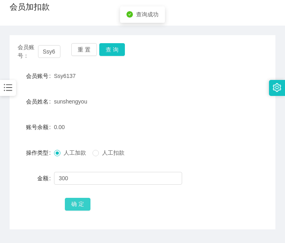
click at [79, 200] on button "确 定" at bounding box center [78, 204] width 26 height 13
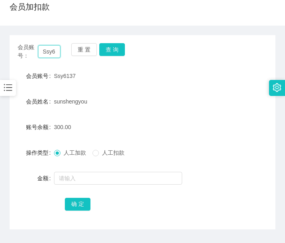
click at [42, 53] on input "Ssy6137" at bounding box center [49, 51] width 23 height 13
click at [116, 50] on button "查 询" at bounding box center [112, 49] width 26 height 13
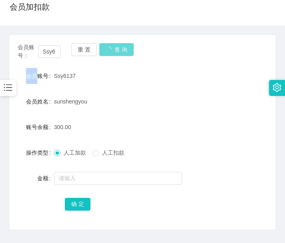
drag, startPoint x: 116, startPoint y: 50, endPoint x: 98, endPoint y: 100, distance: 53.6
click at [116, 50] on div "会员账号： Ssy6137 重 置 查 询" at bounding box center [143, 51] width 266 height 17
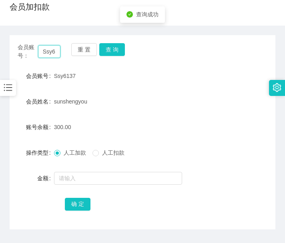
click at [44, 55] on input "Ssy6137" at bounding box center [49, 51] width 23 height 13
paste input "Wyc123456789"
type input "Wyc123456789"
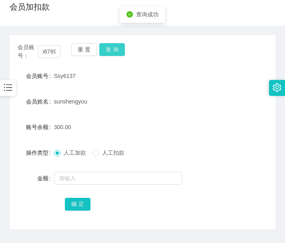
click at [116, 49] on button "查 询" at bounding box center [112, 49] width 26 height 13
click at [116, 49] on button "查 询" at bounding box center [116, 49] width 34 height 13
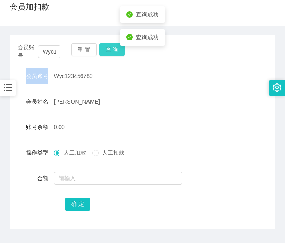
click at [116, 49] on div "会员账号： Wyc123456789 重 置 查 询" at bounding box center [143, 51] width 266 height 17
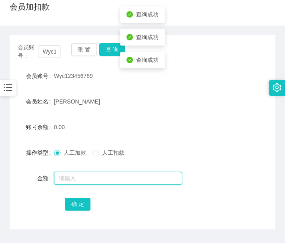
click at [98, 175] on input "text" at bounding box center [118, 178] width 128 height 13
type input "100"
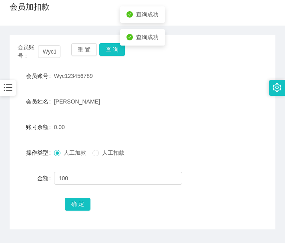
click at [80, 213] on div "会员账号： Wyc123456789 重 置 查 询 会员账号 Wyc123456789 会员姓名 [PERSON_NAME] 账号余额 0.00 操作类型 …" at bounding box center [143, 132] width 266 height 195
click at [83, 206] on button "确 定" at bounding box center [78, 204] width 26 height 13
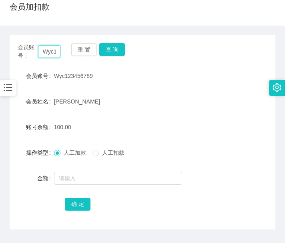
click at [55, 54] on input "Wyc123456789" at bounding box center [49, 51] width 23 height 13
drag, startPoint x: 55, startPoint y: 54, endPoint x: 98, endPoint y: 54, distance: 43.6
click at [55, 54] on input "Wyc123456789" at bounding box center [49, 51] width 23 height 13
paste input "C520520"
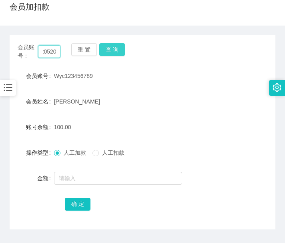
type input "C520520"
click at [117, 47] on button "查 询" at bounding box center [112, 49] width 26 height 13
click at [117, 47] on div "会员账号： C520520 重 置 查 询" at bounding box center [143, 51] width 266 height 17
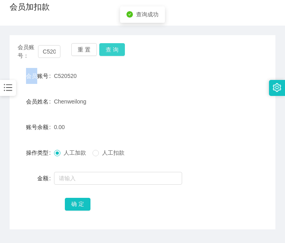
click at [117, 47] on button "查 询" at bounding box center [112, 49] width 26 height 13
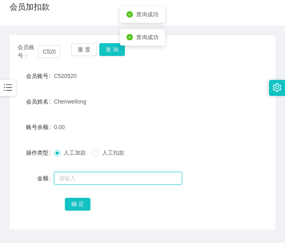
click at [77, 178] on input "text" at bounding box center [118, 178] width 128 height 13
type input "100"
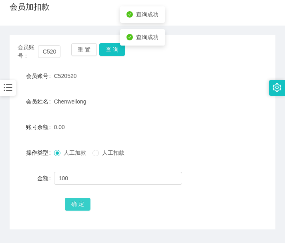
click at [77, 201] on button "确 定" at bounding box center [78, 204] width 26 height 13
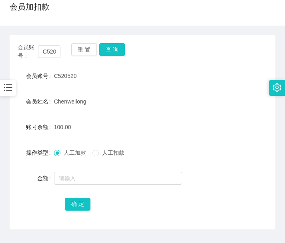
drag, startPoint x: 162, startPoint y: 217, endPoint x: 158, endPoint y: 200, distance: 17.6
click at [162, 218] on div "会员账号： C520520 重 置 查 询 会员账号 C520520 会员姓名 [PERSON_NAME] 账号余额 100.00 操作类型 人工加款 人工扣…" at bounding box center [143, 132] width 266 height 195
click at [48, 48] on input "C520520" at bounding box center [49, 51] width 23 height 13
paste input "1234abcd"
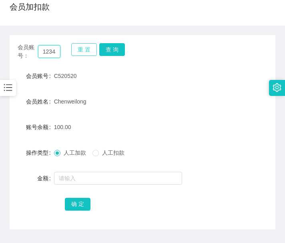
scroll to position [0, 12]
type input "1234abcd"
click at [114, 48] on button "查 询" at bounding box center [112, 49] width 26 height 13
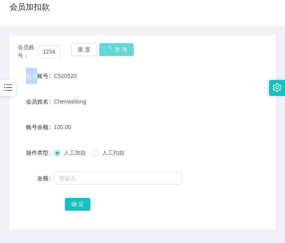
click at [114, 48] on div "会员账号： 1234abcd 重 置 查 询" at bounding box center [143, 51] width 266 height 17
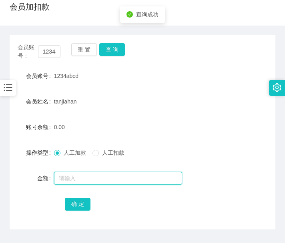
click at [101, 177] on input "text" at bounding box center [118, 178] width 128 height 13
type input "100"
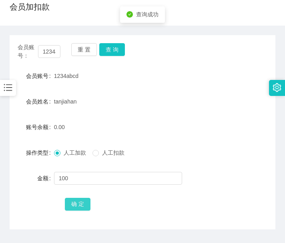
click at [74, 210] on button "确 定" at bounding box center [78, 204] width 26 height 13
drag, startPoint x: 38, startPoint y: 207, endPoint x: 52, endPoint y: 160, distance: 49.5
click at [38, 207] on div "确 定" at bounding box center [143, 204] width 266 height 16
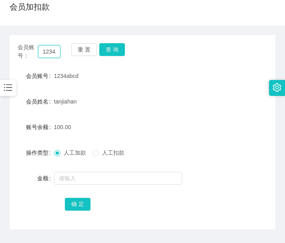
click at [53, 50] on input "1234abcd" at bounding box center [49, 51] width 23 height 13
paste input "C520520"
click at [106, 52] on button "查 询" at bounding box center [112, 49] width 26 height 13
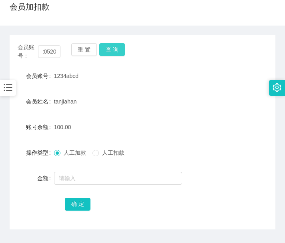
scroll to position [0, 0]
click at [106, 52] on button "查 询" at bounding box center [112, 49] width 26 height 13
click at [161, 214] on div "会员账号： C520520 重 置 查 询 会员账号 C520520 会员姓名 [PERSON_NAME] 账号余额 100.00 操作类型 人工加款 人工扣…" at bounding box center [143, 132] width 266 height 195
click at [46, 51] on input "C520520" at bounding box center [49, 51] width 23 height 13
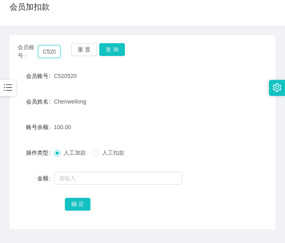
scroll to position [0, 9]
click at [110, 52] on button "查 询" at bounding box center [112, 49] width 26 height 13
click at [110, 52] on div "重 置 查 询" at bounding box center [92, 51] width 43 height 17
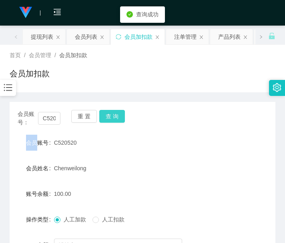
click at [116, 120] on button "查 询" at bounding box center [112, 116] width 26 height 13
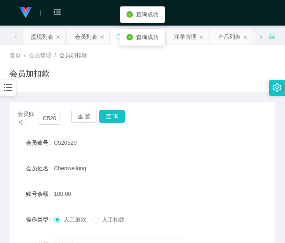
click at [114, 120] on div "会员账号： C520520 重 置 查 询" at bounding box center [143, 118] width 266 height 17
click at [108, 119] on button "查 询" at bounding box center [112, 116] width 26 height 13
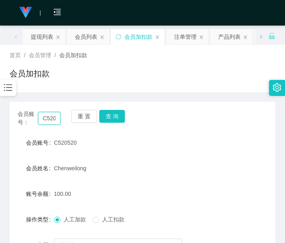
click at [48, 121] on input "C520520" at bounding box center [49, 118] width 23 height 13
paste input "1234abcd"
click at [113, 117] on button "查 询" at bounding box center [112, 116] width 26 height 13
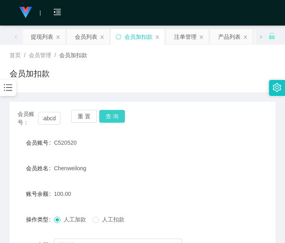
scroll to position [0, 0]
click at [113, 117] on div "会员账号： 1234abcd 重 置 查 询" at bounding box center [143, 118] width 266 height 17
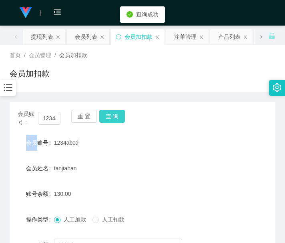
click at [113, 117] on button "查 询" at bounding box center [112, 116] width 26 height 13
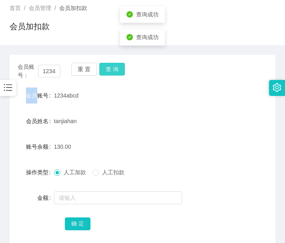
scroll to position [67, 0]
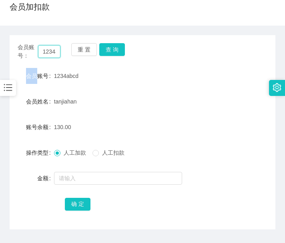
click at [50, 52] on input "1234abcd" at bounding box center [49, 51] width 23 height 13
paste input "Wyc123456789"
click at [116, 52] on button "查 询" at bounding box center [112, 49] width 26 height 13
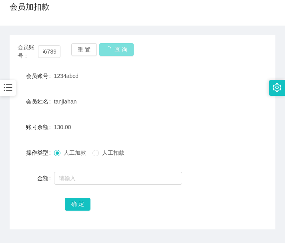
scroll to position [0, 0]
click at [116, 52] on button "查 询" at bounding box center [116, 49] width 34 height 13
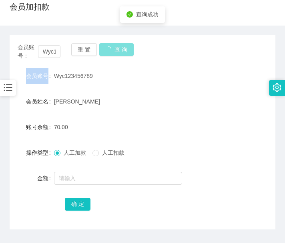
click at [116, 52] on div "会员账号： Wyc123456789 重 置 查 询" at bounding box center [143, 51] width 266 height 17
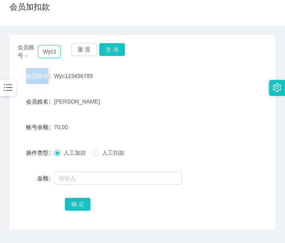
click at [54, 54] on input "Wyc123456789" at bounding box center [49, 51] width 23 height 13
paste input "Ssy6137"
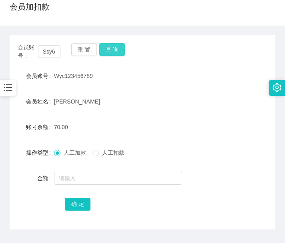
click at [120, 49] on button "查 询" at bounding box center [112, 49] width 26 height 13
click at [120, 49] on div "会员账号： Ssy6137 重 置 查 询" at bounding box center [143, 51] width 266 height 17
drag, startPoint x: 152, startPoint y: 197, endPoint x: 148, endPoint y: 191, distance: 6.5
click at [153, 197] on div "确 定" at bounding box center [142, 204] width 155 height 16
click at [110, 52] on button "查 询" at bounding box center [112, 49] width 26 height 13
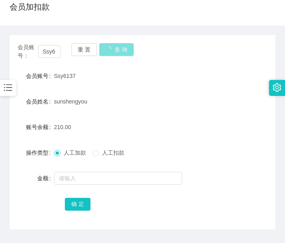
click at [110, 52] on button "查 询" at bounding box center [116, 49] width 34 height 13
drag, startPoint x: 167, startPoint y: 232, endPoint x: 168, endPoint y: 215, distance: 16.8
click at [108, 55] on button "查 询" at bounding box center [112, 49] width 26 height 13
click at [108, 55] on div "重 置 查 询" at bounding box center [92, 51] width 43 height 17
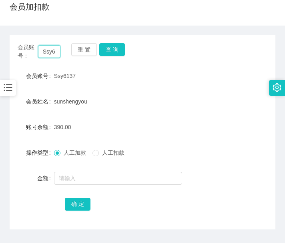
click at [46, 49] on input "Ssy6137" at bounding box center [49, 51] width 23 height 13
paste input "Wyc123456789"
type input "Wyc123456789"
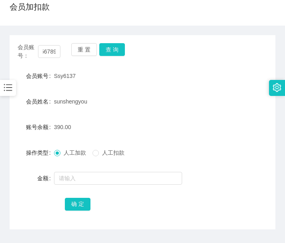
click at [97, 49] on div "重 置 查 询" at bounding box center [92, 51] width 43 height 17
click at [106, 48] on button "查 询" at bounding box center [112, 49] width 26 height 13
click at [106, 48] on div "重 置 查 询" at bounding box center [92, 51] width 43 height 17
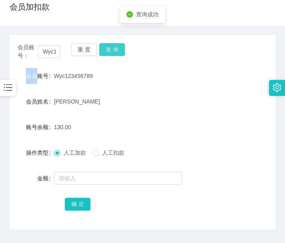
click at [106, 48] on button "查 询" at bounding box center [112, 49] width 26 height 13
drag, startPoint x: 152, startPoint y: 197, endPoint x: 159, endPoint y: 163, distance: 35.2
click at [151, 197] on div "确 定" at bounding box center [142, 204] width 155 height 16
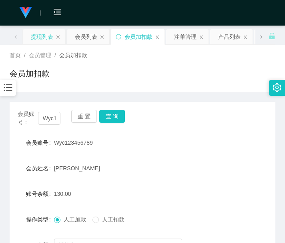
click at [47, 33] on div "提现列表" at bounding box center [42, 36] width 22 height 15
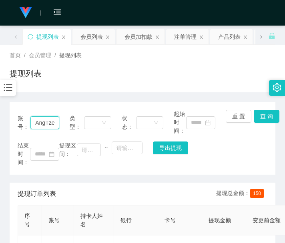
click at [51, 122] on input "AngTzeBeng" at bounding box center [44, 122] width 29 height 13
paste input "1234abcd"
type input "1234abcd"
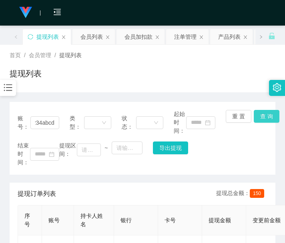
scroll to position [0, 0]
click at [257, 116] on button "查 询" at bounding box center [267, 116] width 26 height 13
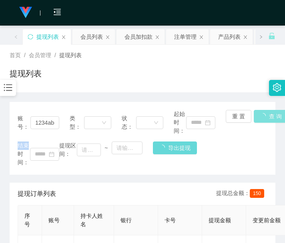
click at [257, 116] on div "重 置 查 询" at bounding box center [247, 122] width 42 height 25
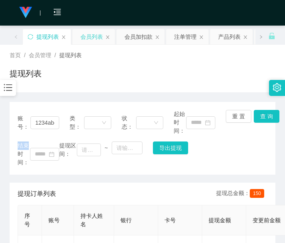
drag, startPoint x: 88, startPoint y: 38, endPoint x: 90, endPoint y: 42, distance: 4.3
click at [88, 38] on div "会员列表" at bounding box center [91, 36] width 22 height 15
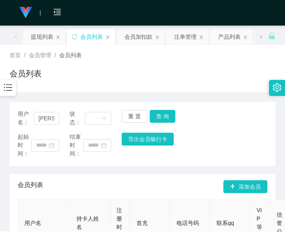
click at [144, 37] on div "会员加扣款" at bounding box center [138, 36] width 28 height 15
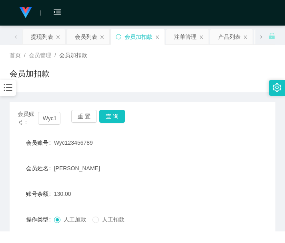
click at [64, 121] on div "会员账号： Wyc123456789 重 置 查 询" at bounding box center [143, 118] width 266 height 17
click at [46, 121] on input "Wyc123456789" at bounding box center [49, 118] width 23 height 13
paste input "C520520"
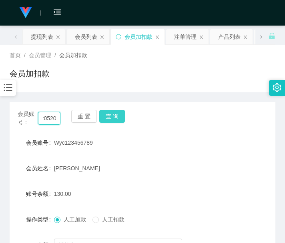
type input "C520520"
click at [112, 114] on button "查 询" at bounding box center [112, 116] width 26 height 13
click at [112, 114] on div "重 置 查 询" at bounding box center [92, 118] width 43 height 17
click at [112, 114] on button "查 询" at bounding box center [112, 116] width 26 height 13
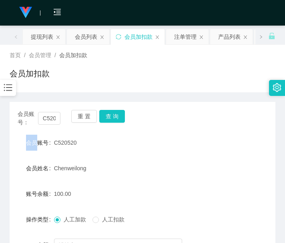
click at [96, 76] on div "会员加扣款" at bounding box center [143, 77] width 266 height 18
click at [39, 37] on div "提现列表" at bounding box center [42, 36] width 22 height 15
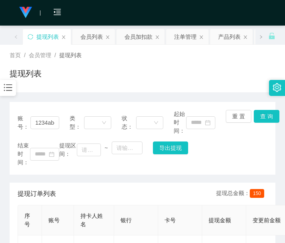
click at [47, 131] on div "账号： 1234abcd" at bounding box center [39, 122] width 42 height 25
click at [48, 130] on div "账号： 1234abcd" at bounding box center [39, 122] width 42 height 25
click at [48, 126] on input "1234abcd" at bounding box center [44, 122] width 29 height 13
paste input "Ssy6137"
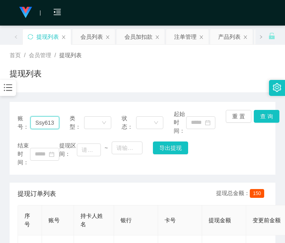
scroll to position [0, 2]
click at [260, 114] on button "查 询" at bounding box center [267, 116] width 26 height 13
click at [260, 114] on div "重 置 查 询" at bounding box center [247, 122] width 42 height 25
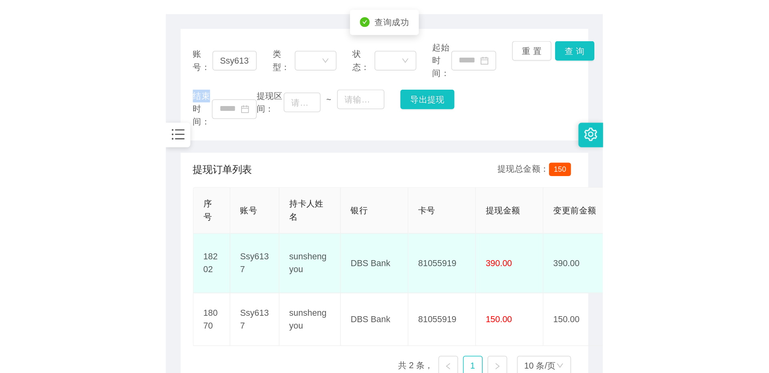
scroll to position [128, 0]
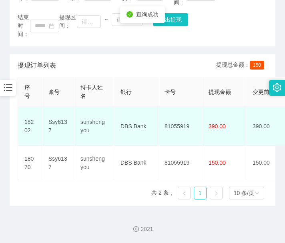
click at [185, 112] on td "81055919" at bounding box center [180, 126] width 44 height 39
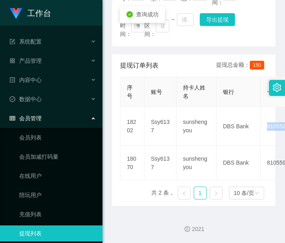
scroll to position [0, 0]
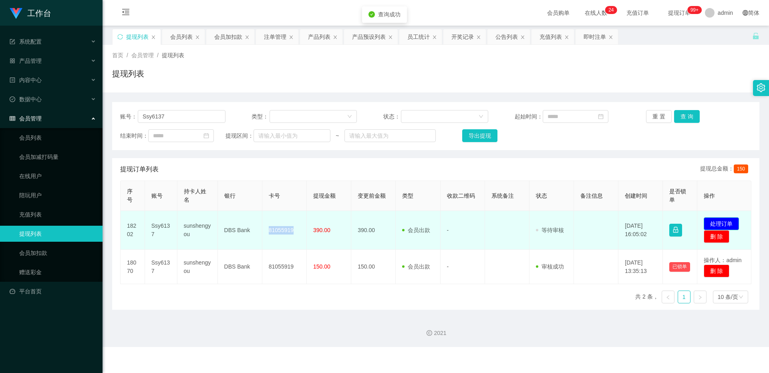
click at [285, 225] on button "处理订单" at bounding box center [720, 223] width 35 height 13
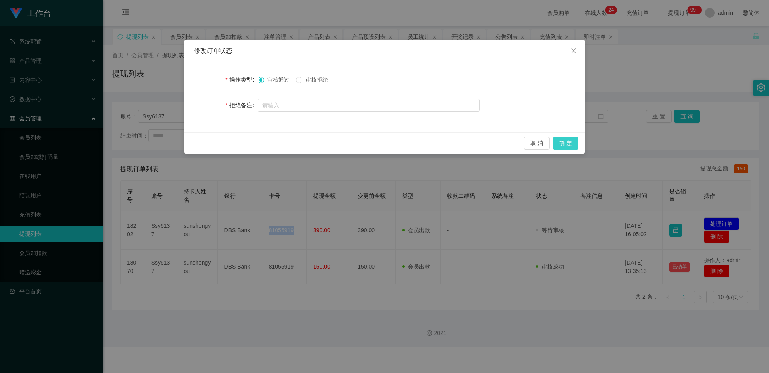
click at [285, 142] on button "确 定" at bounding box center [565, 143] width 26 height 13
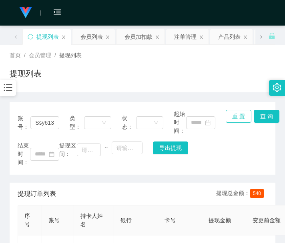
drag, startPoint x: 171, startPoint y: 207, endPoint x: 225, endPoint y: 120, distance: 102.6
click at [171, 207] on th "卡号" at bounding box center [180, 221] width 44 height 30
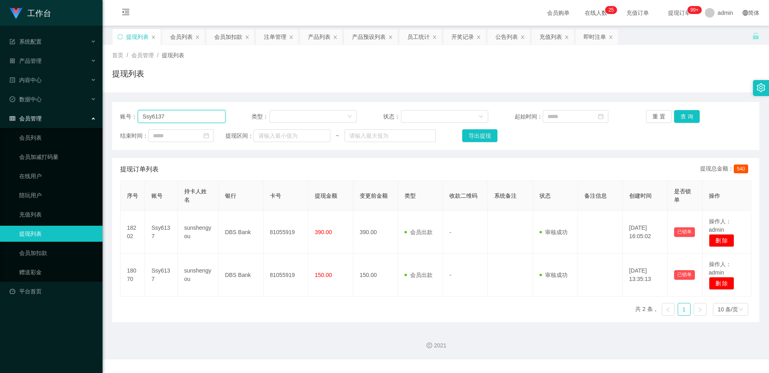
click at [191, 116] on input "Ssy6137" at bounding box center [182, 116] width 88 height 13
drag, startPoint x: 191, startPoint y: 116, endPoint x: 221, endPoint y: 116, distance: 30.0
click at [191, 116] on input "Ssy6137" at bounding box center [182, 116] width 88 height 13
paste input "Wyc123456789"
click at [285, 112] on button "查 询" at bounding box center [687, 116] width 26 height 13
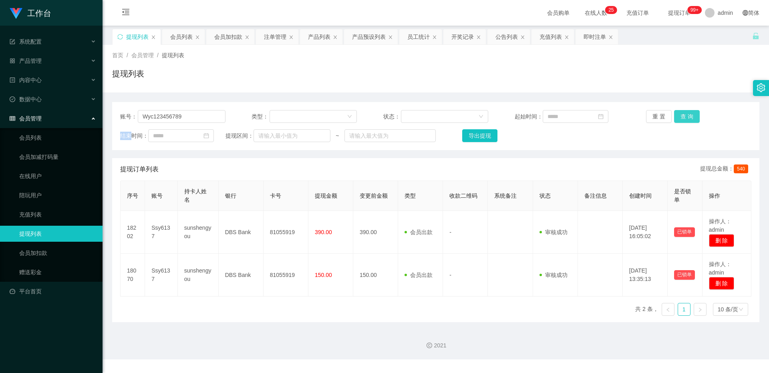
click at [285, 112] on div "重 置 查 询" at bounding box center [698, 116] width 105 height 13
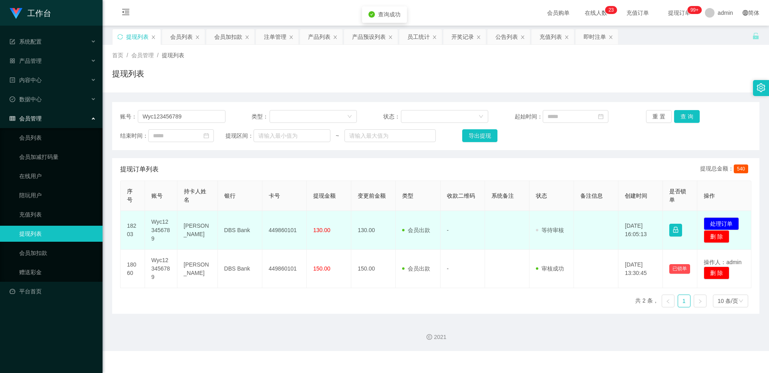
click at [285, 221] on td "449860101" at bounding box center [284, 230] width 44 height 39
click at [285, 219] on td "449860101" at bounding box center [284, 230] width 44 height 39
click at [285, 225] on button "处理订单" at bounding box center [720, 223] width 35 height 13
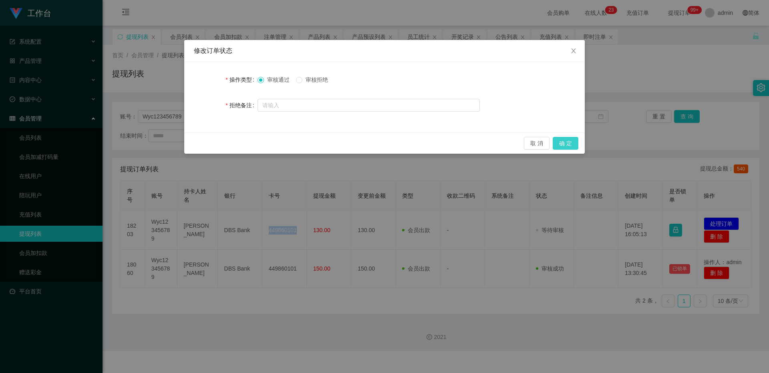
click at [285, 142] on button "确 定" at bounding box center [565, 143] width 26 height 13
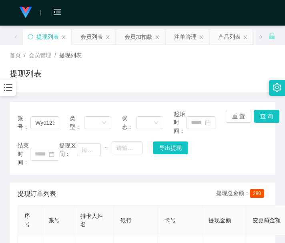
drag, startPoint x: 131, startPoint y: 207, endPoint x: 130, endPoint y: 200, distance: 6.5
click at [131, 207] on th "银行" at bounding box center [136, 221] width 44 height 30
click at [43, 121] on input "Wyc123456789" at bounding box center [44, 122] width 29 height 13
paste input "1234abcd"
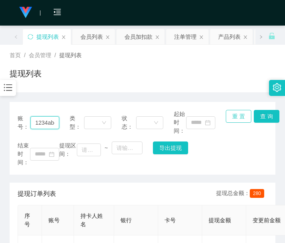
scroll to position [0, 6]
type input "1234abcd"
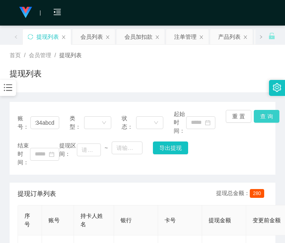
click at [259, 117] on button "查 询" at bounding box center [267, 116] width 26 height 13
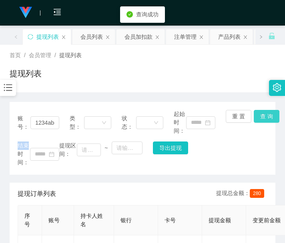
click at [259, 117] on div "重 置 查 询" at bounding box center [247, 122] width 42 height 25
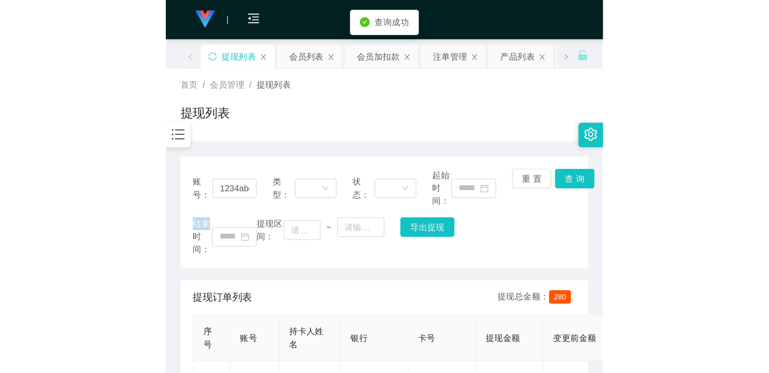
scroll to position [128, 0]
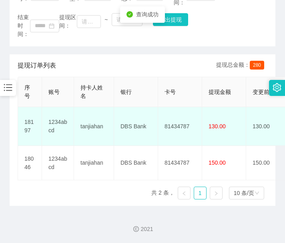
click at [167, 116] on td "81434787" at bounding box center [180, 126] width 44 height 39
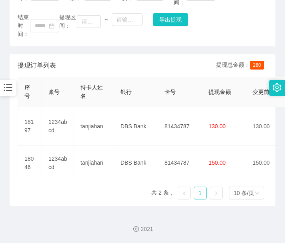
drag, startPoint x: 200, startPoint y: 214, endPoint x: 258, endPoint y: 32, distance: 190.8
click at [200, 211] on div "2021" at bounding box center [142, 224] width 285 height 37
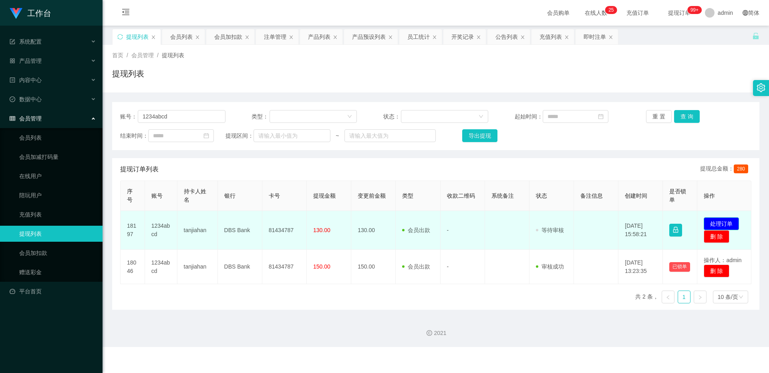
click at [285, 221] on button "处理订单" at bounding box center [720, 223] width 35 height 13
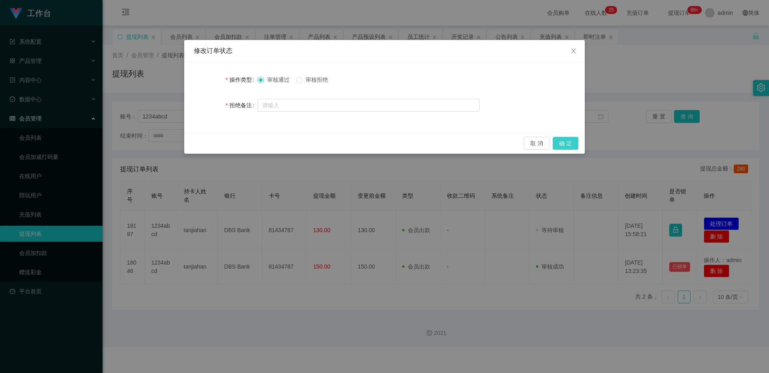
click at [285, 144] on button "确 定" at bounding box center [565, 143] width 26 height 13
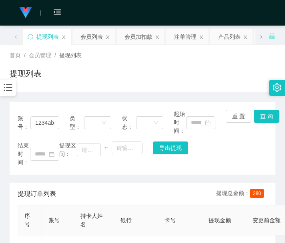
click at [68, 189] on div "提现订单列表 提现总金额： 280" at bounding box center [143, 194] width 250 height 22
click at [143, 40] on div "会员加扣款" at bounding box center [138, 36] width 28 height 15
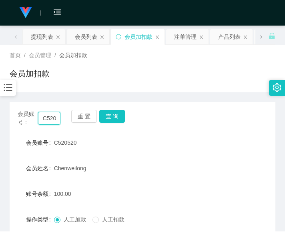
click at [54, 122] on input "C520520" at bounding box center [49, 118] width 23 height 13
click at [115, 111] on button "查 询" at bounding box center [112, 116] width 26 height 13
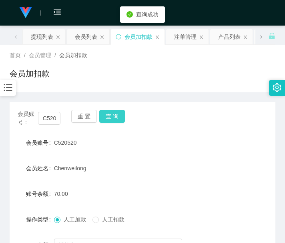
click at [116, 112] on button "查 询" at bounding box center [112, 116] width 26 height 13
click at [117, 114] on button "查 询" at bounding box center [112, 116] width 26 height 13
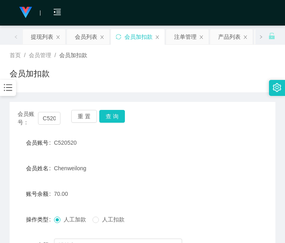
click at [97, 170] on div "Chenweilong" at bounding box center [131, 169] width 155 height 16
click at [113, 103] on div "会员账号： C520520 重 置 查 询 会员账号 C520520 会员姓名 [PERSON_NAME] 账号余额 70.00 操作类型 人工加款 人工扣款…" at bounding box center [143, 199] width 266 height 195
click at [113, 112] on button "查 询" at bounding box center [112, 116] width 26 height 13
click at [113, 112] on div "会员账号： C520520 重 置 查 询" at bounding box center [143, 118] width 266 height 17
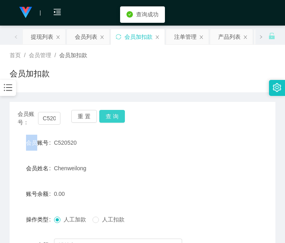
click at [113, 112] on button "查 询" at bounding box center [112, 116] width 26 height 13
click at [113, 112] on div "会员账号： C520520 重 置 查 询" at bounding box center [143, 118] width 266 height 17
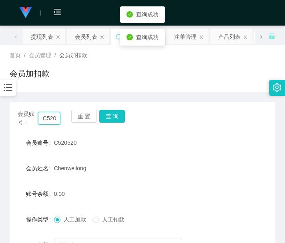
click at [47, 122] on input "C520520" at bounding box center [49, 118] width 23 height 13
click at [82, 36] on div "会员列表" at bounding box center [86, 36] width 22 height 15
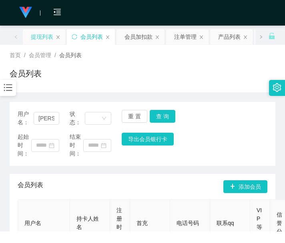
click at [36, 33] on div "提现列表" at bounding box center [42, 36] width 22 height 15
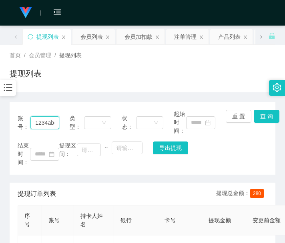
click at [31, 121] on input "1234abcd" at bounding box center [44, 122] width 29 height 13
paste input "C520520"
type input "C520520"
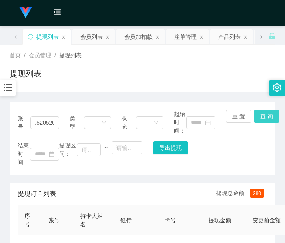
click at [261, 117] on button "查 询" at bounding box center [267, 116] width 26 height 13
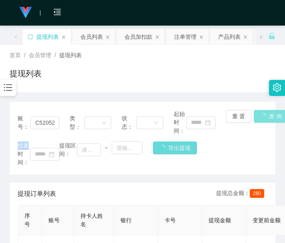
click at [261, 117] on div "重 置 查 询" at bounding box center [247, 122] width 42 height 25
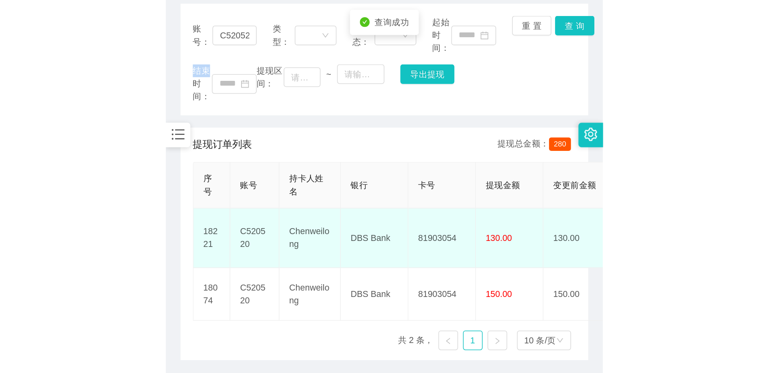
scroll to position [128, 0]
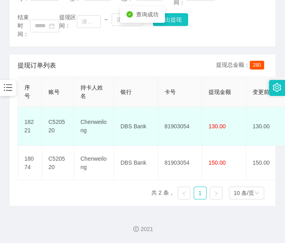
click at [178, 111] on td "81903054" at bounding box center [180, 126] width 44 height 39
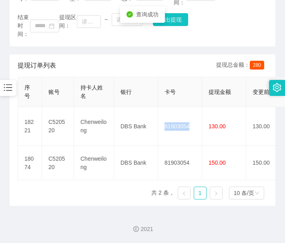
drag, startPoint x: 178, startPoint y: 111, endPoint x: 206, endPoint y: 69, distance: 50.8
click at [178, 111] on td "81903054" at bounding box center [180, 126] width 44 height 39
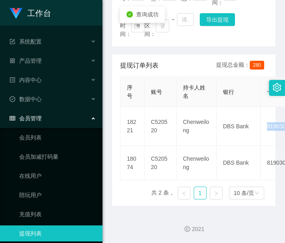
scroll to position [0, 0]
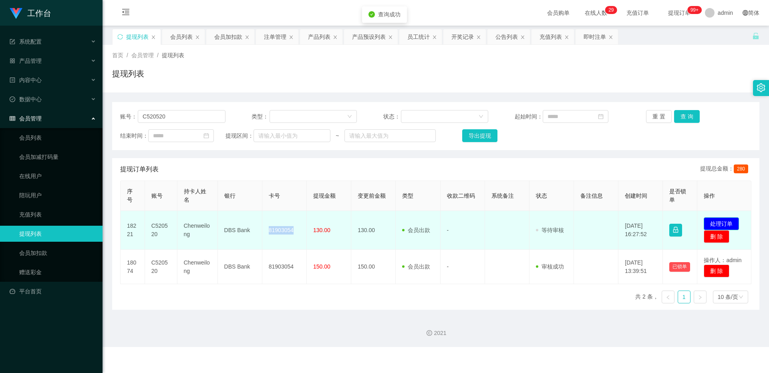
click at [285, 220] on button "处理订单" at bounding box center [720, 223] width 35 height 13
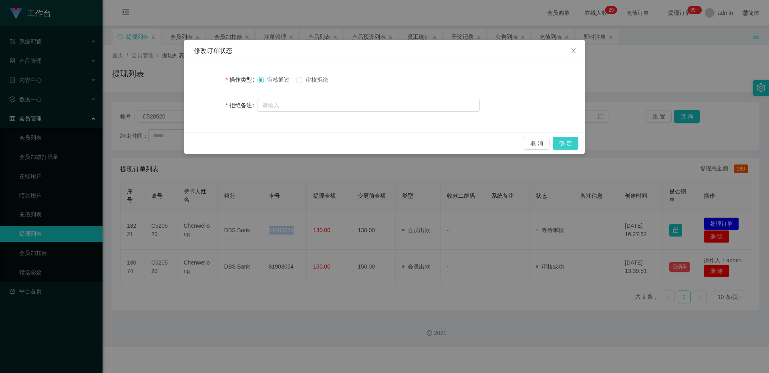
click at [285, 143] on button "确 定" at bounding box center [565, 143] width 26 height 13
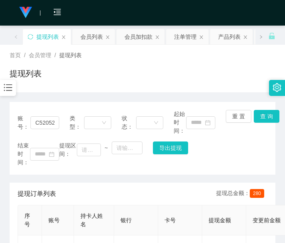
click at [118, 199] on div "提现订单列表 提现总金额： 280" at bounding box center [143, 194] width 250 height 22
drag, startPoint x: 103, startPoint y: 87, endPoint x: 113, endPoint y: 15, distance: 72.3
click at [104, 87] on div "首页 / 会员管理 / 提现列表 / 提现列表" at bounding box center [142, 69] width 285 height 48
click at [46, 119] on input "C520520" at bounding box center [44, 122] width 29 height 13
click at [45, 119] on input "C520520" at bounding box center [44, 122] width 29 height 13
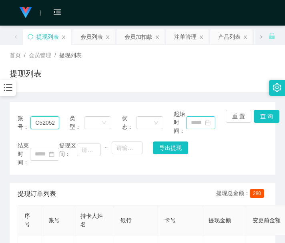
scroll to position [0, 3]
click at [257, 116] on button "查 询" at bounding box center [267, 116] width 26 height 13
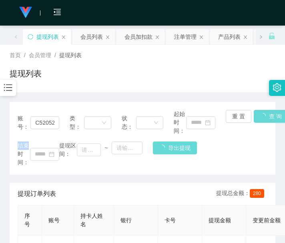
click at [257, 116] on div "重 置 查 询" at bounding box center [247, 122] width 42 height 25
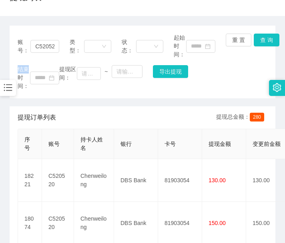
scroll to position [133, 0]
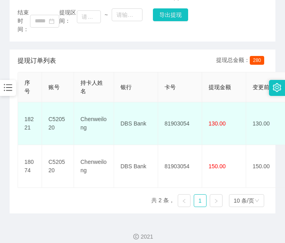
click at [105, 109] on td "Chenweilong" at bounding box center [94, 123] width 40 height 43
click at [178, 107] on td "81903054" at bounding box center [180, 123] width 44 height 43
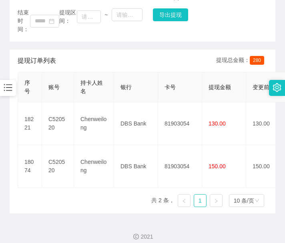
click at [132, 197] on div "序号 账号 持卡人姓名 银行 卡号 提现金额 变更前金额 类型 收款二维码 系统备注 状态 备注信息 创建时间 是否锁单 操作 18221 C520520 C…" at bounding box center [143, 143] width 250 height 142
click at [43, 222] on div "2021" at bounding box center [142, 232] width 285 height 37
click at [52, 210] on div "序号 账号 持卡人姓名 银行 卡号 提现金额 变更前金额 类型 收款二维码 系统备注 状态 备注信息 创建时间 是否锁单 操作 18221 C520520 C…" at bounding box center [143, 143] width 250 height 142
